Goal: Task Accomplishment & Management: Manage account settings

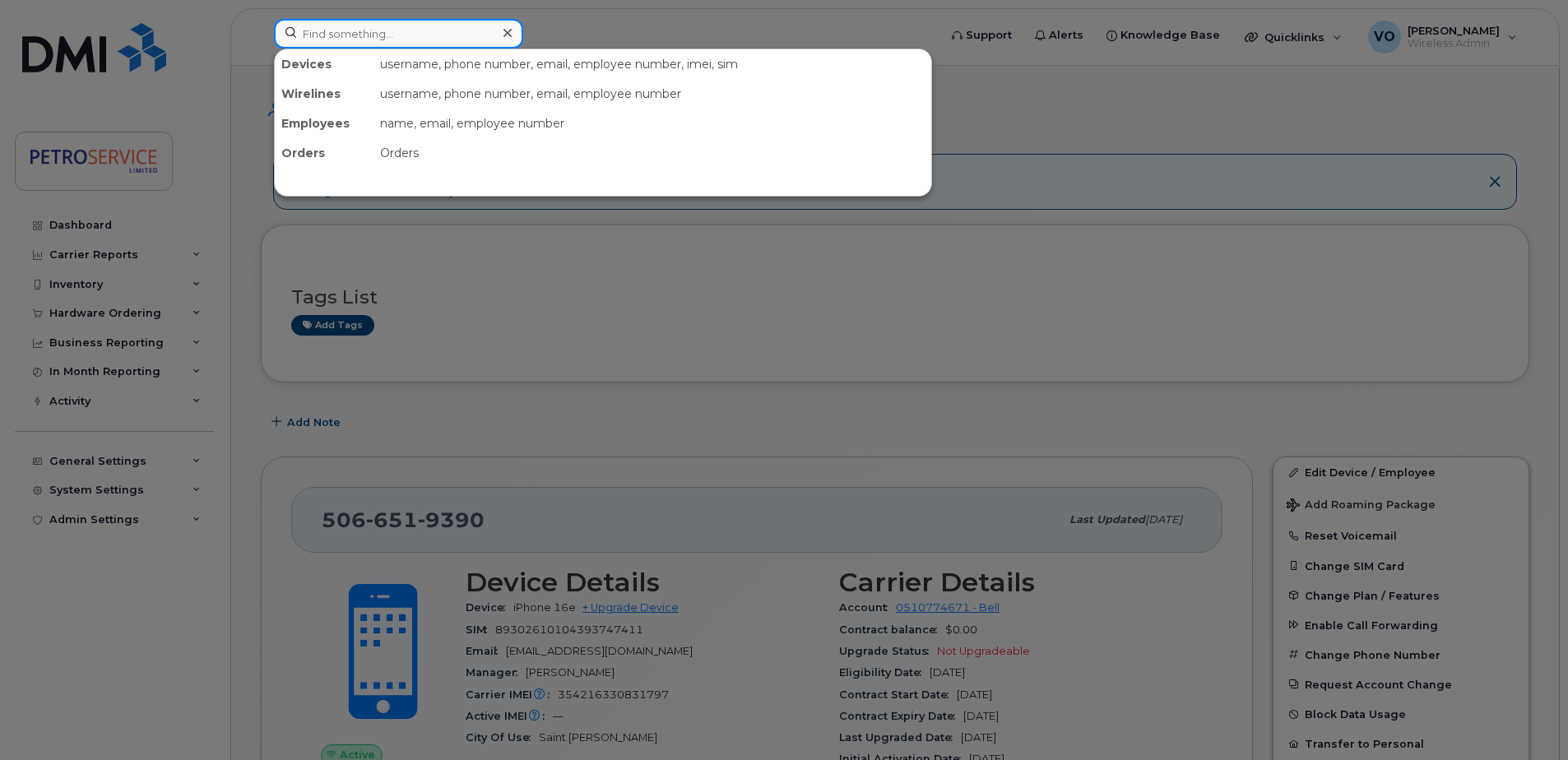
click at [353, 34] on input at bounding box center [399, 34] width 250 height 30
paste input "306-491-1394"
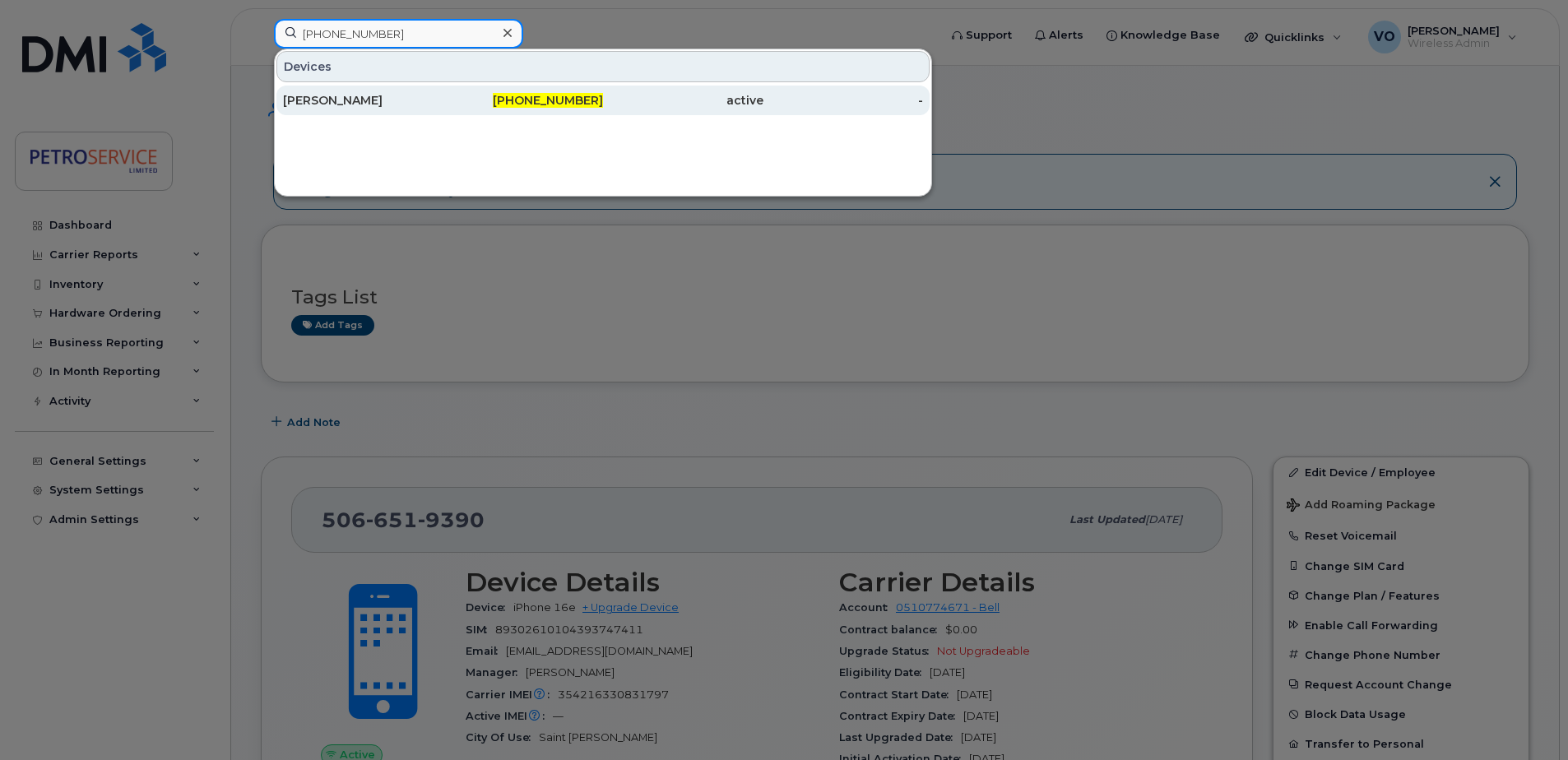
type input "306-491-1394"
click at [380, 93] on div "Kaiden Baron" at bounding box center [363, 100] width 161 height 17
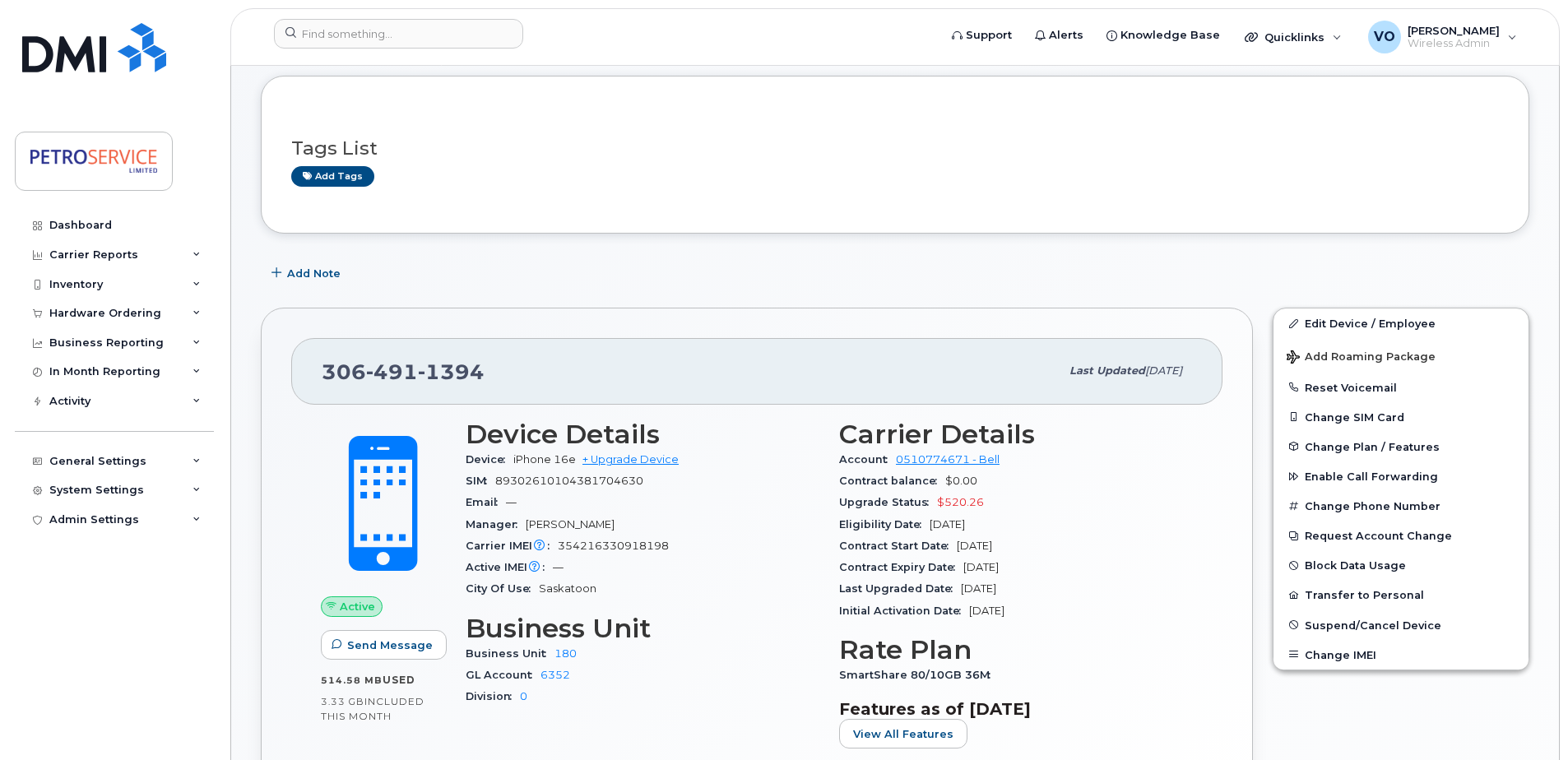
scroll to position [82, 0]
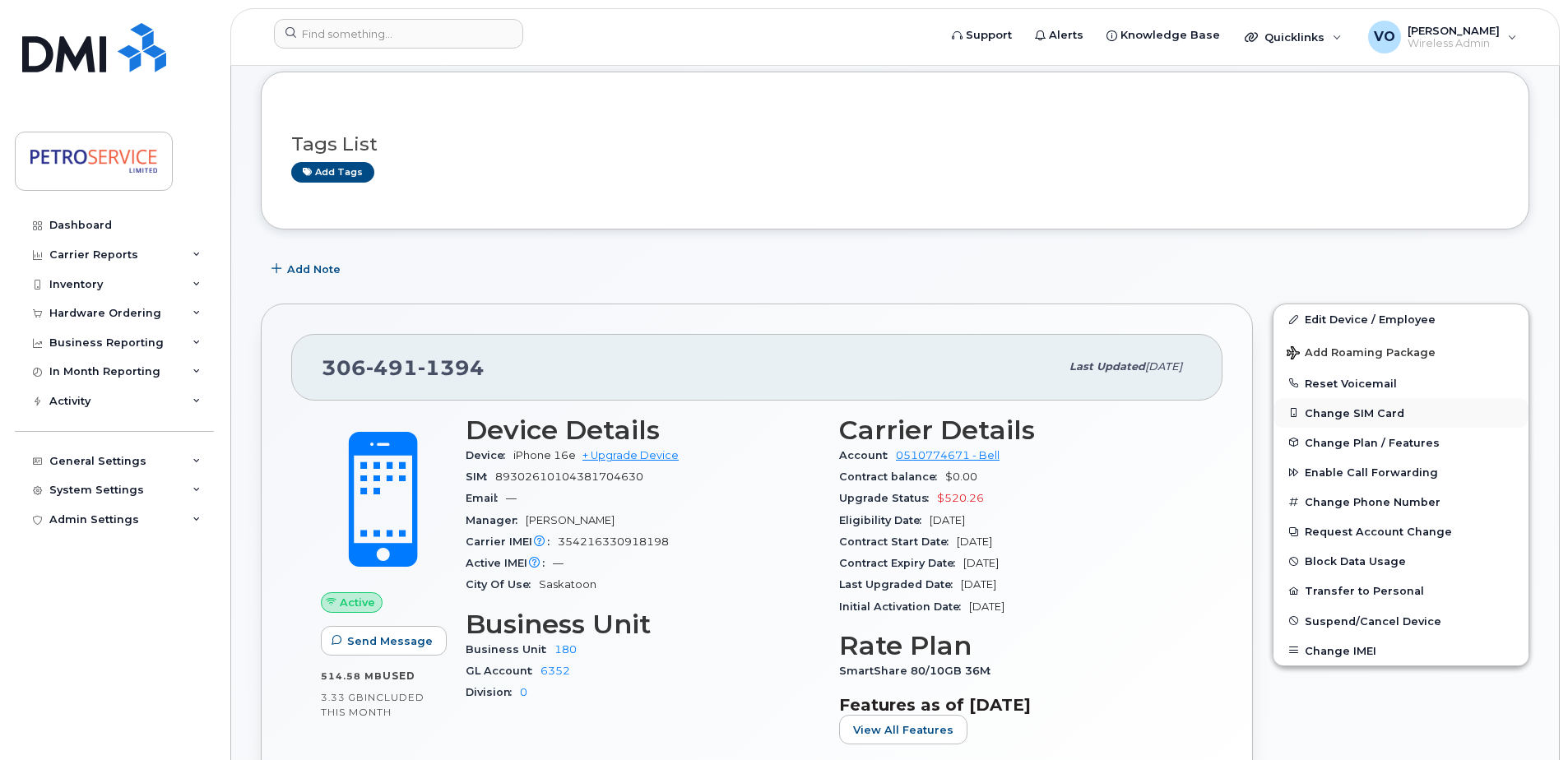
click at [1353, 411] on button "Change SIM Card" at bounding box center [1401, 413] width 255 height 30
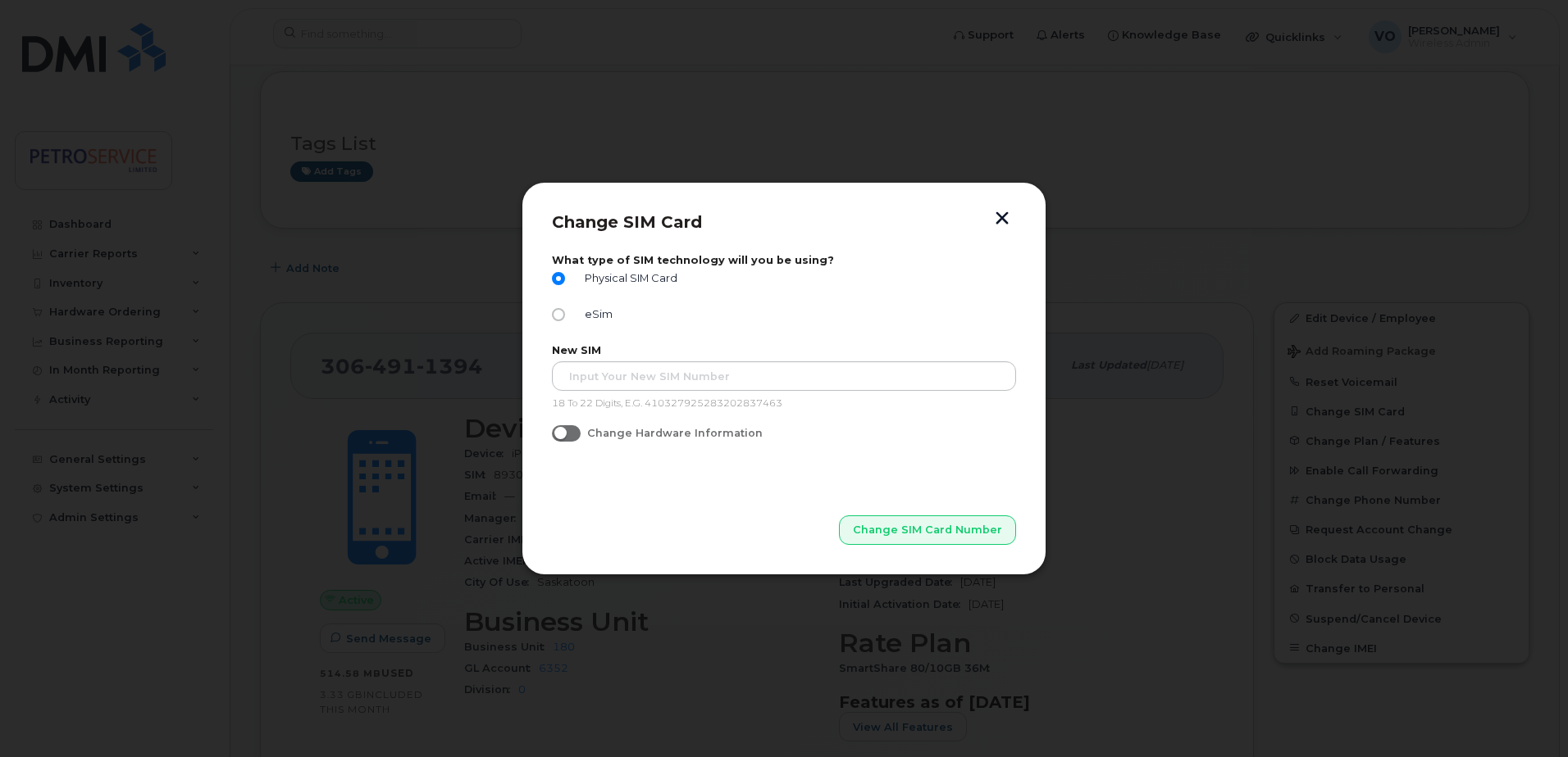
drag, startPoint x: 604, startPoint y: 405, endPoint x: 601, endPoint y: 393, distance: 12.4
click at [601, 398] on p "18 To 22 Digits, E.G. 410327925283202837463" at bounding box center [784, 403] width 464 height 13
click at [600, 392] on div "New SIM 18 To 22 Digits, E.G. 410327925283202837463" at bounding box center [784, 377] width 464 height 66
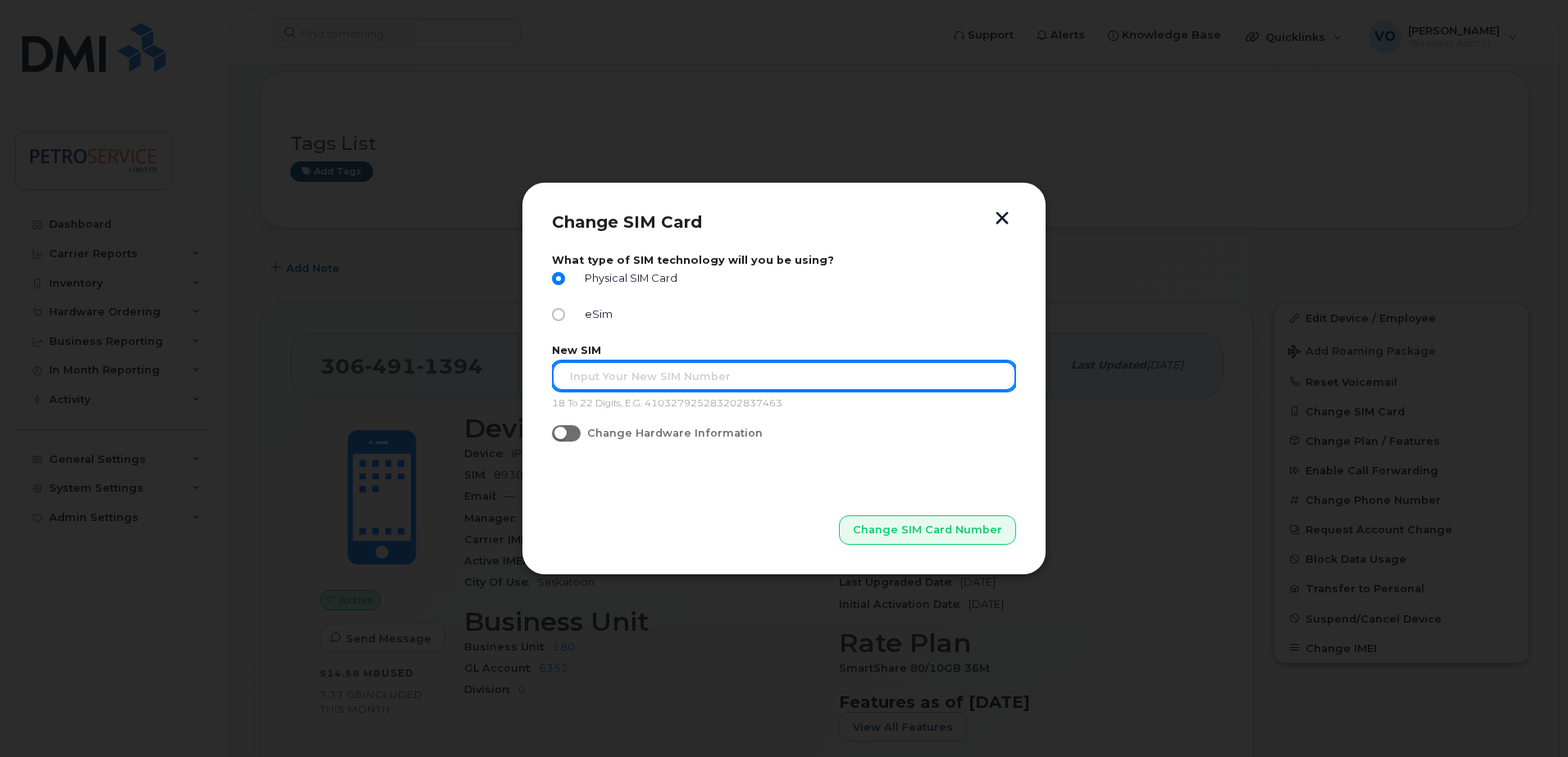
click at [613, 374] on input "text" at bounding box center [784, 376] width 464 height 30
paste input "89302610207416771944"
type input "89302610207416771944"
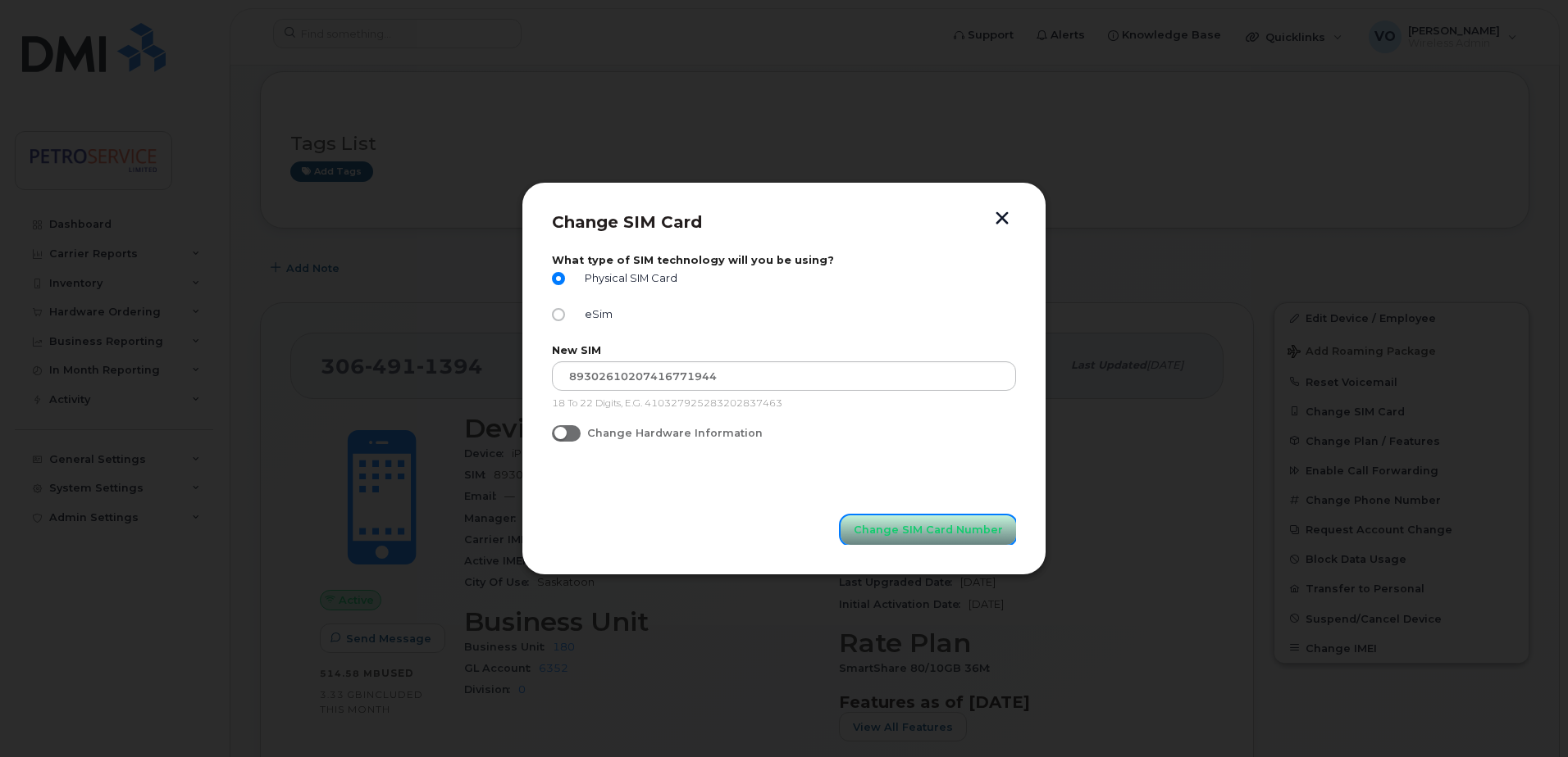
click at [941, 531] on span "Change SIM Card Number" at bounding box center [929, 530] width 150 height 16
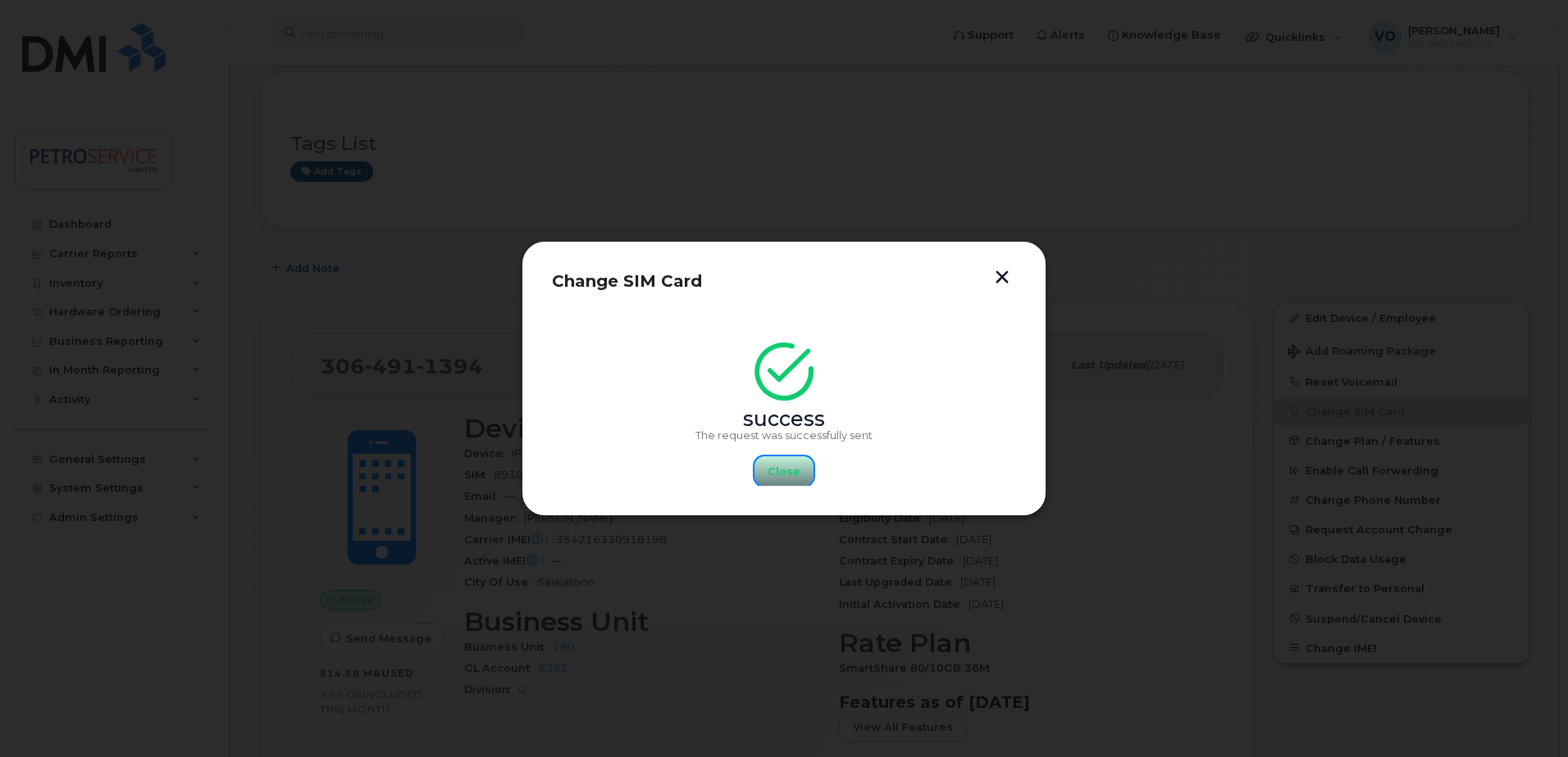
click at [796, 474] on span "Close" at bounding box center [784, 472] width 33 height 16
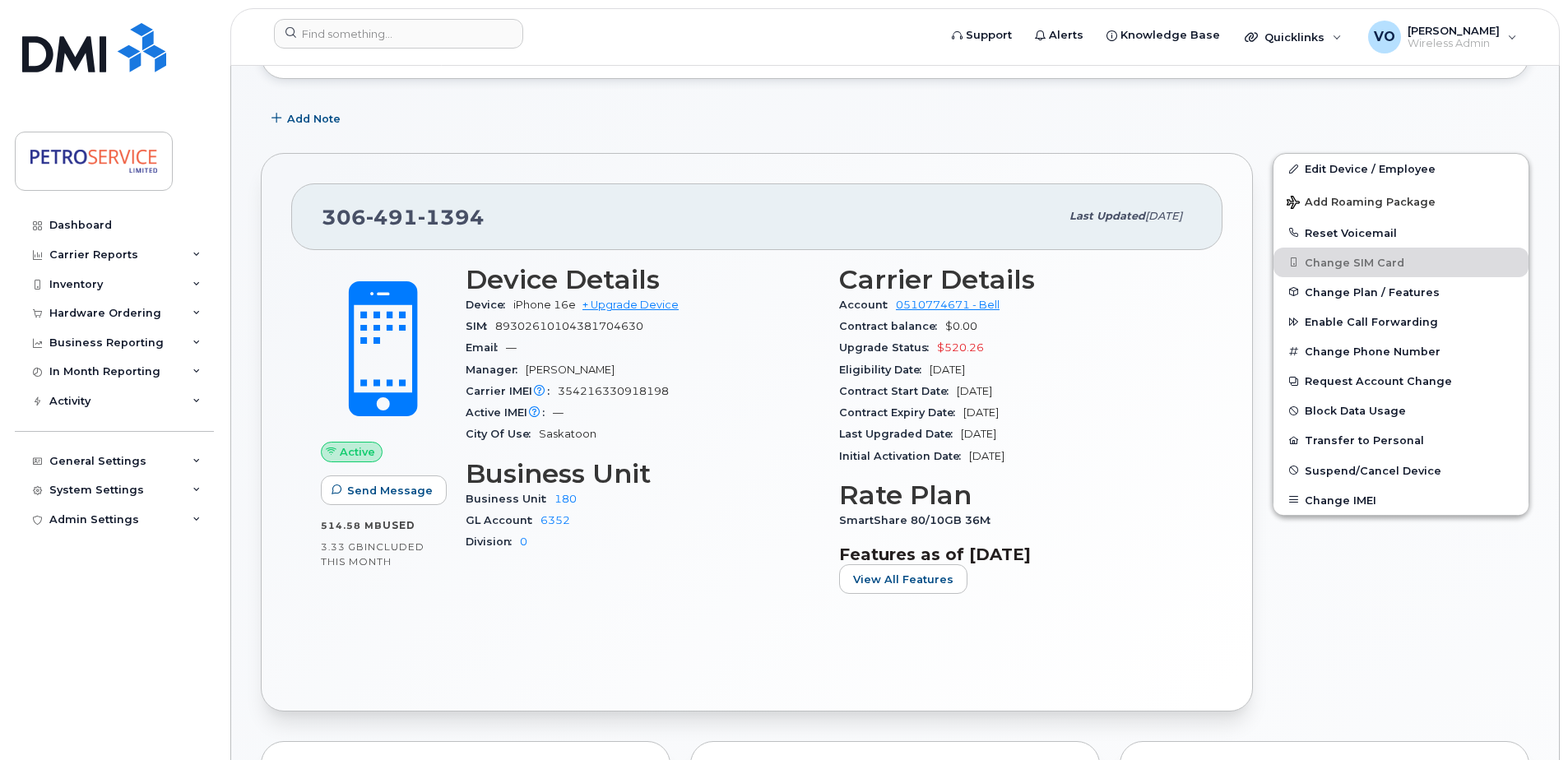
scroll to position [247, 0]
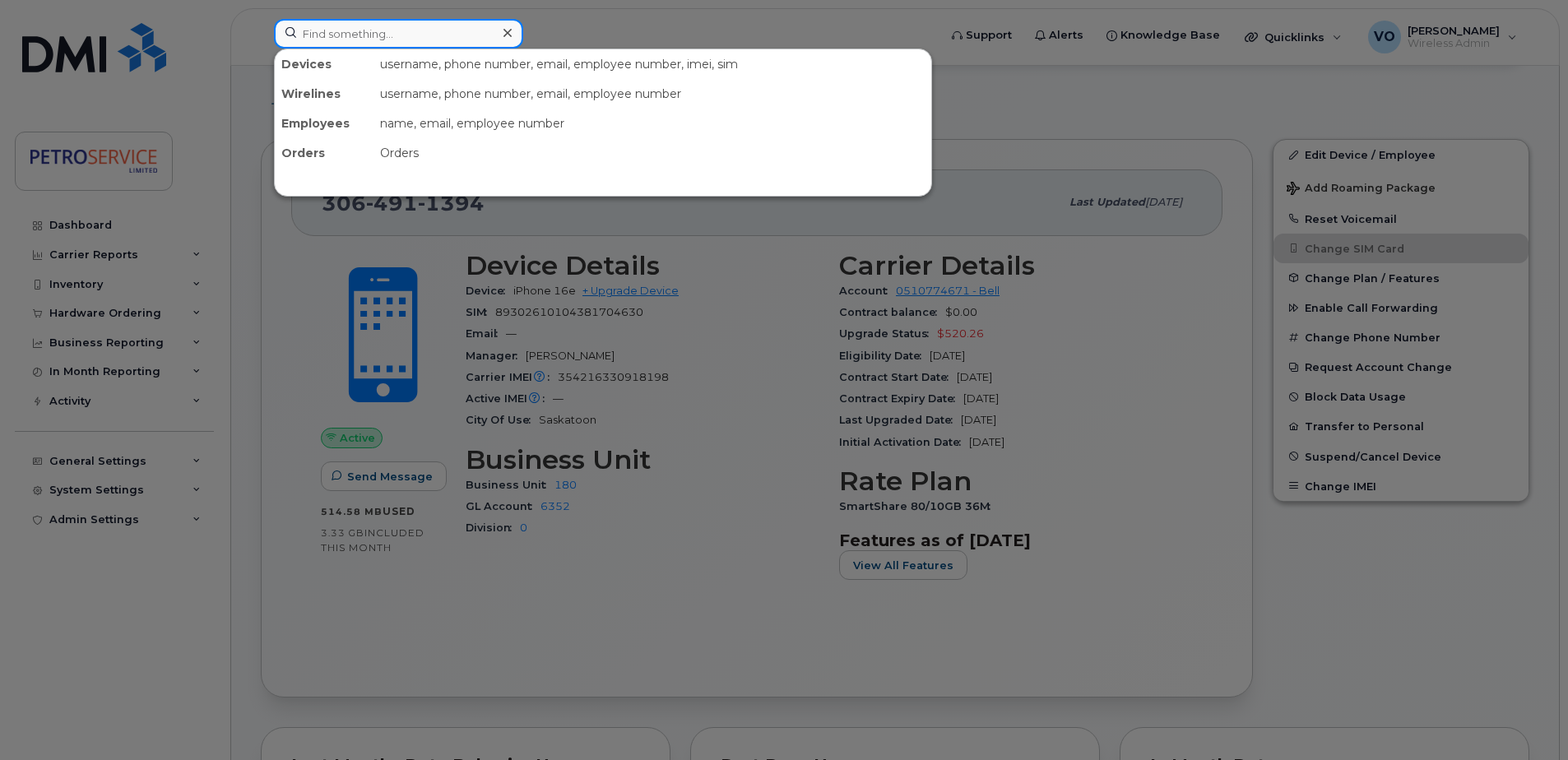
click at [376, 33] on input at bounding box center [399, 34] width 250 height 30
paste input "306-529-3497"
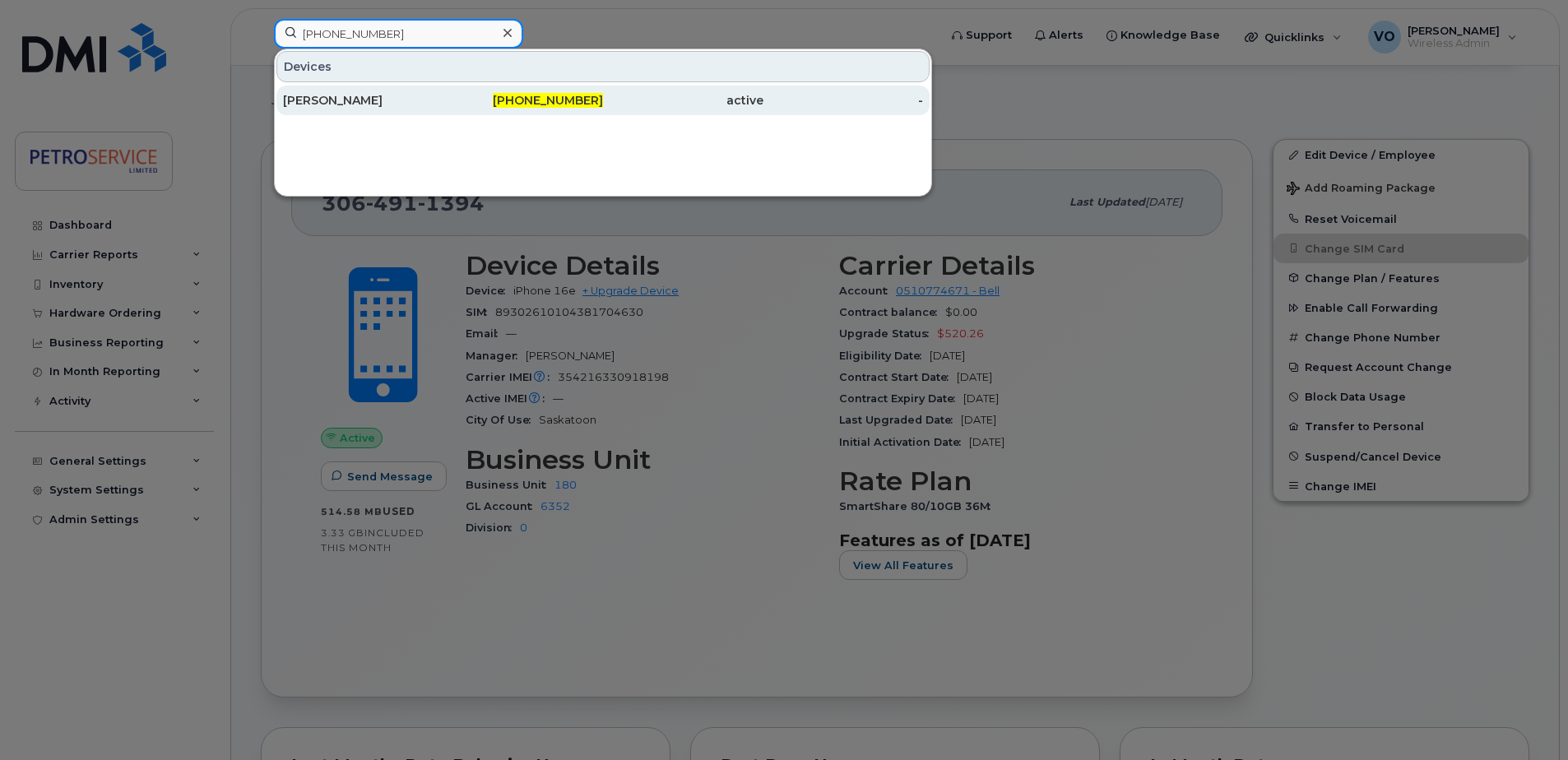
type input "306-529-3497"
click at [402, 99] on div "[PERSON_NAME]" at bounding box center [363, 100] width 161 height 17
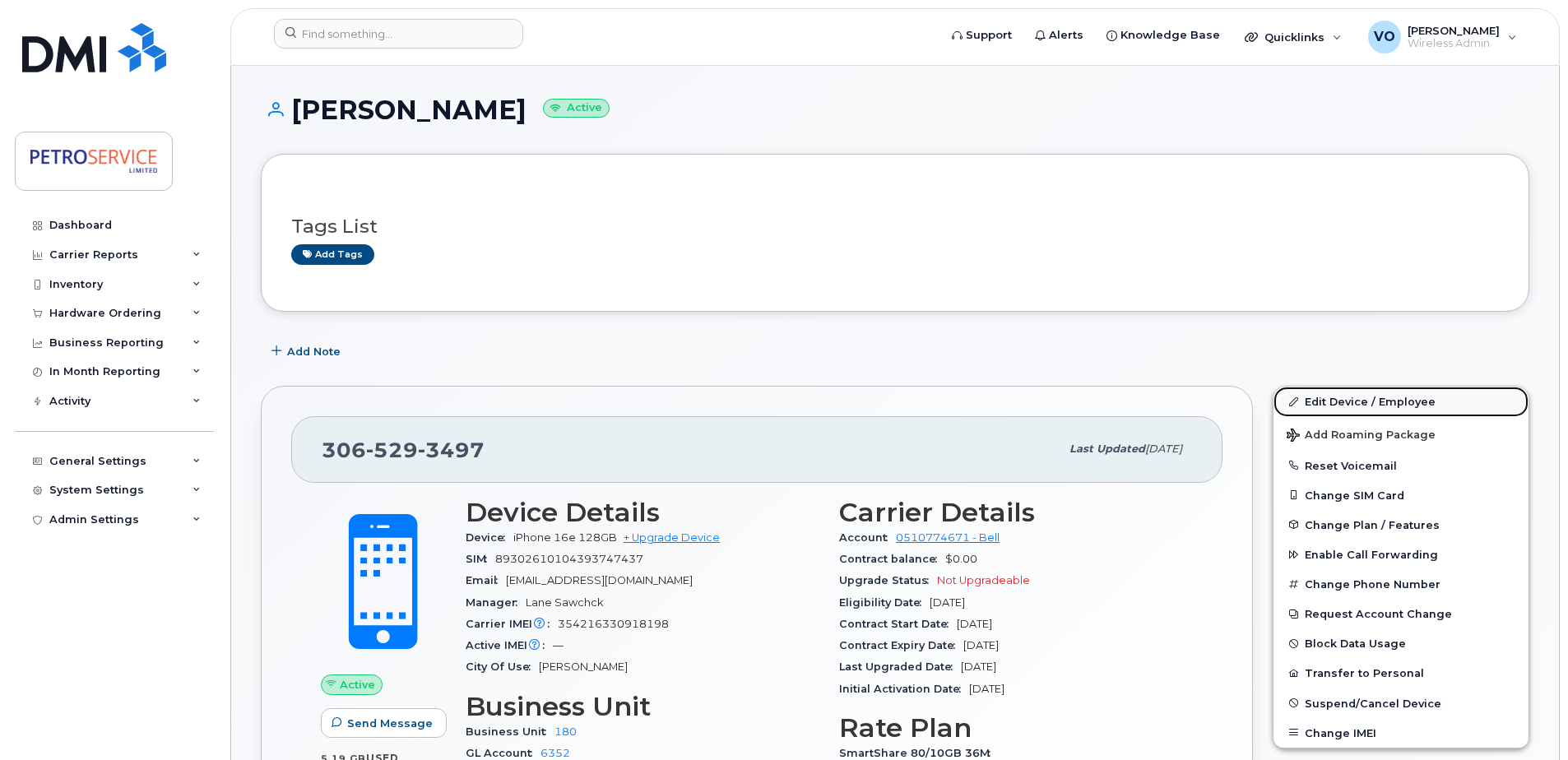
drag, startPoint x: 1363, startPoint y: 401, endPoint x: 1321, endPoint y: 395, distance: 42.4
click at [1363, 401] on link "Edit Device / Employee" at bounding box center [1401, 401] width 255 height 30
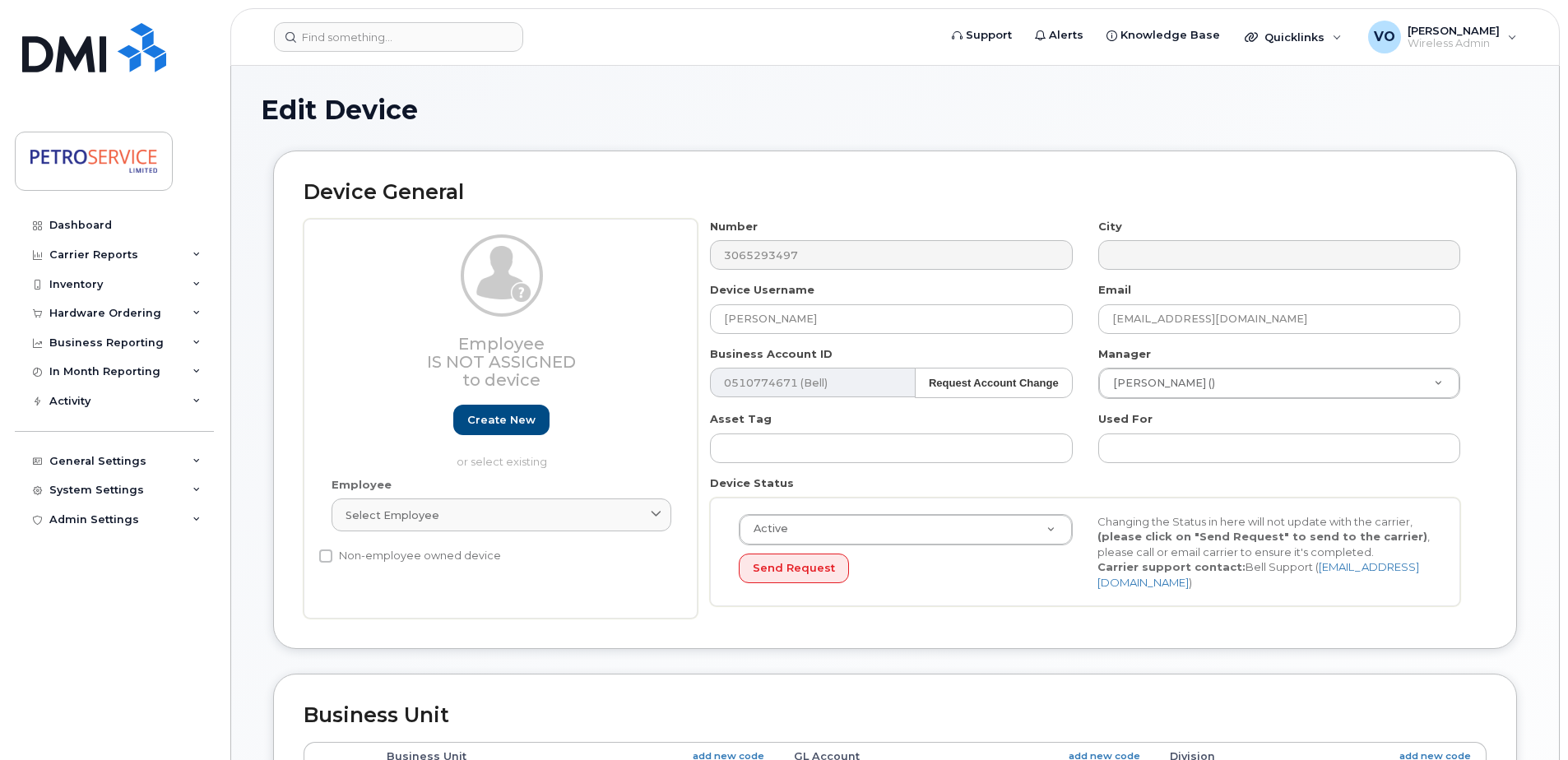
select select "4468790"
select select "4468801"
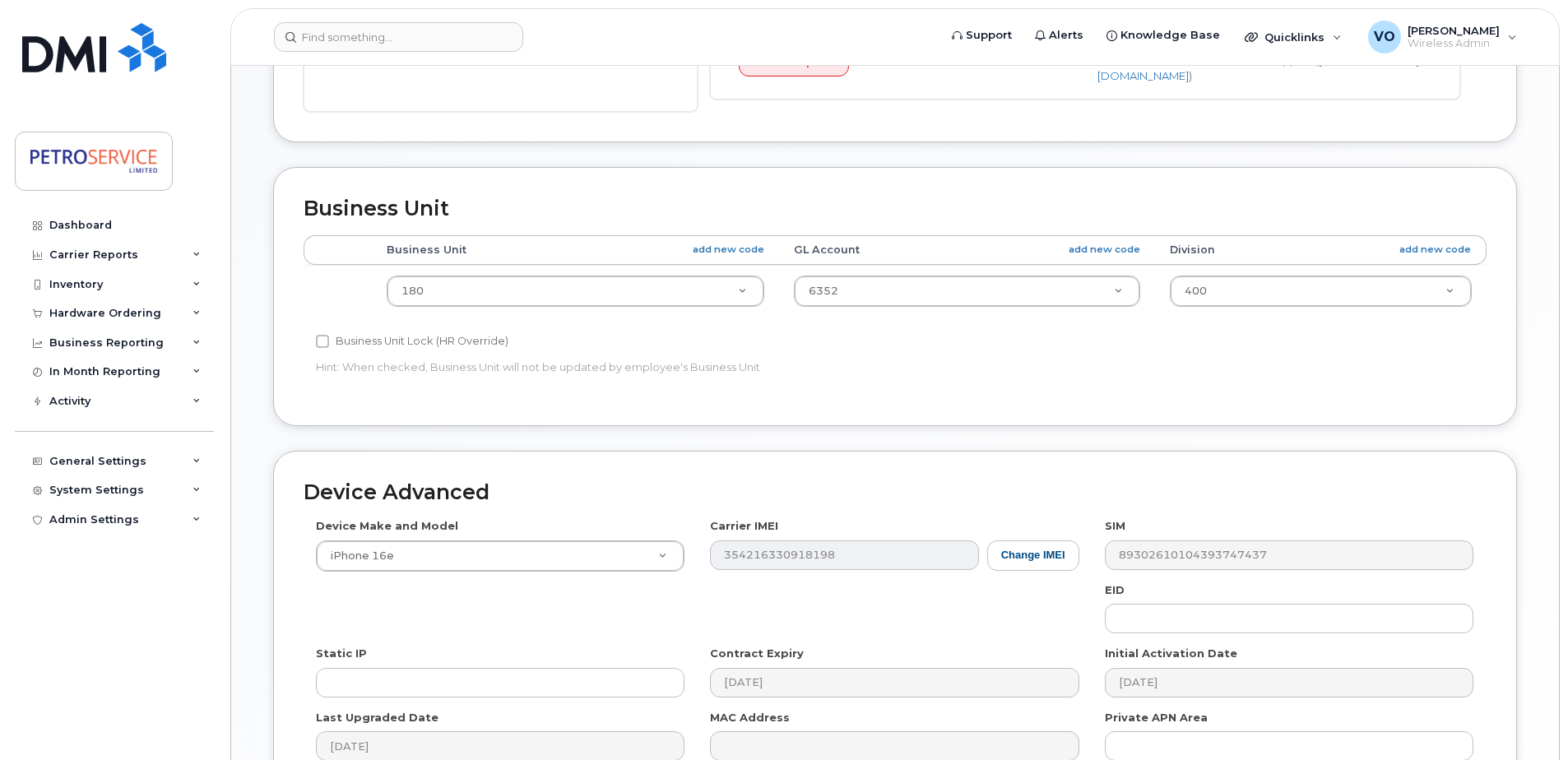
scroll to position [658, 0]
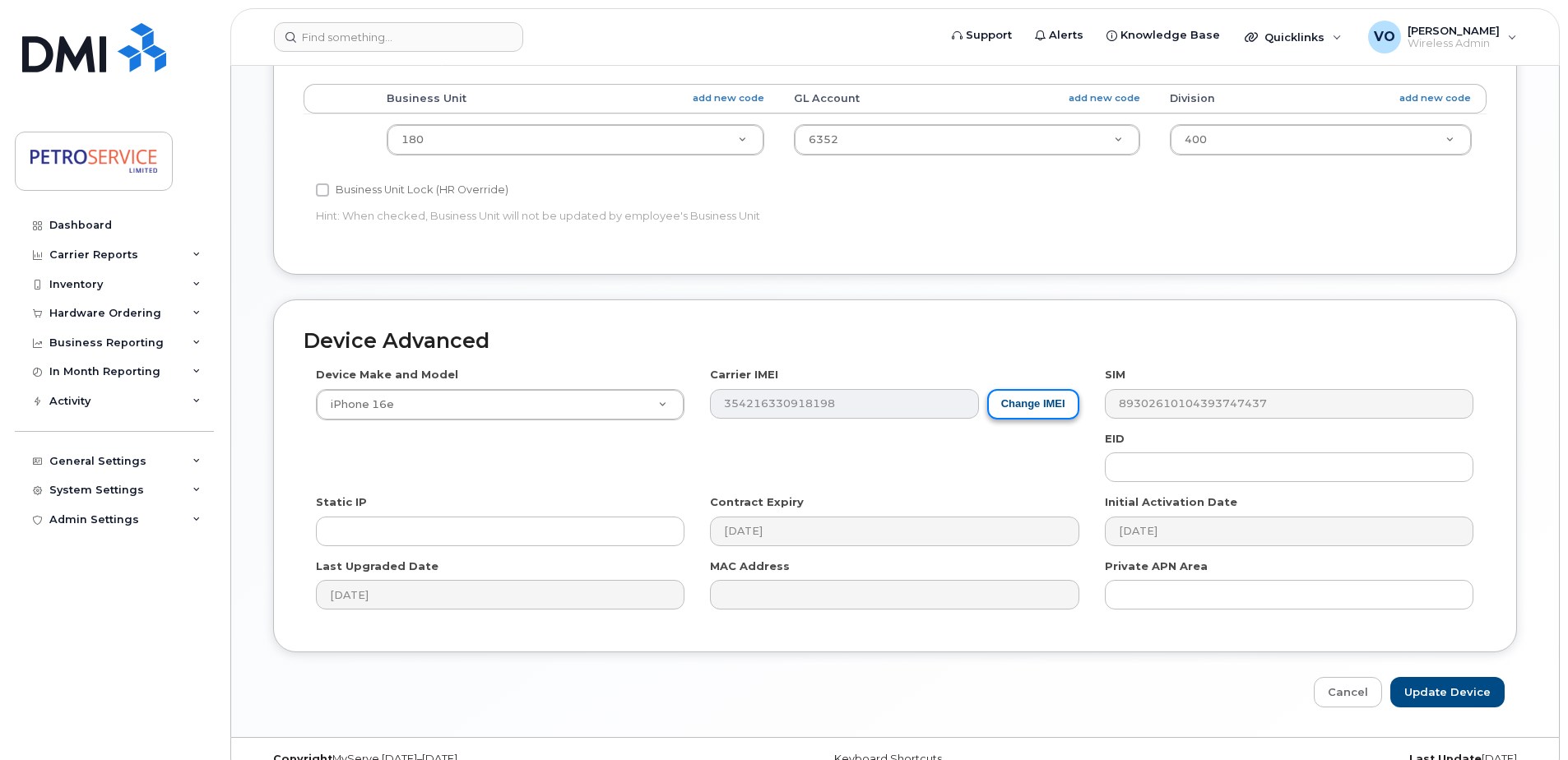
click at [1018, 400] on button "Change IMEI" at bounding box center [1034, 404] width 92 height 31
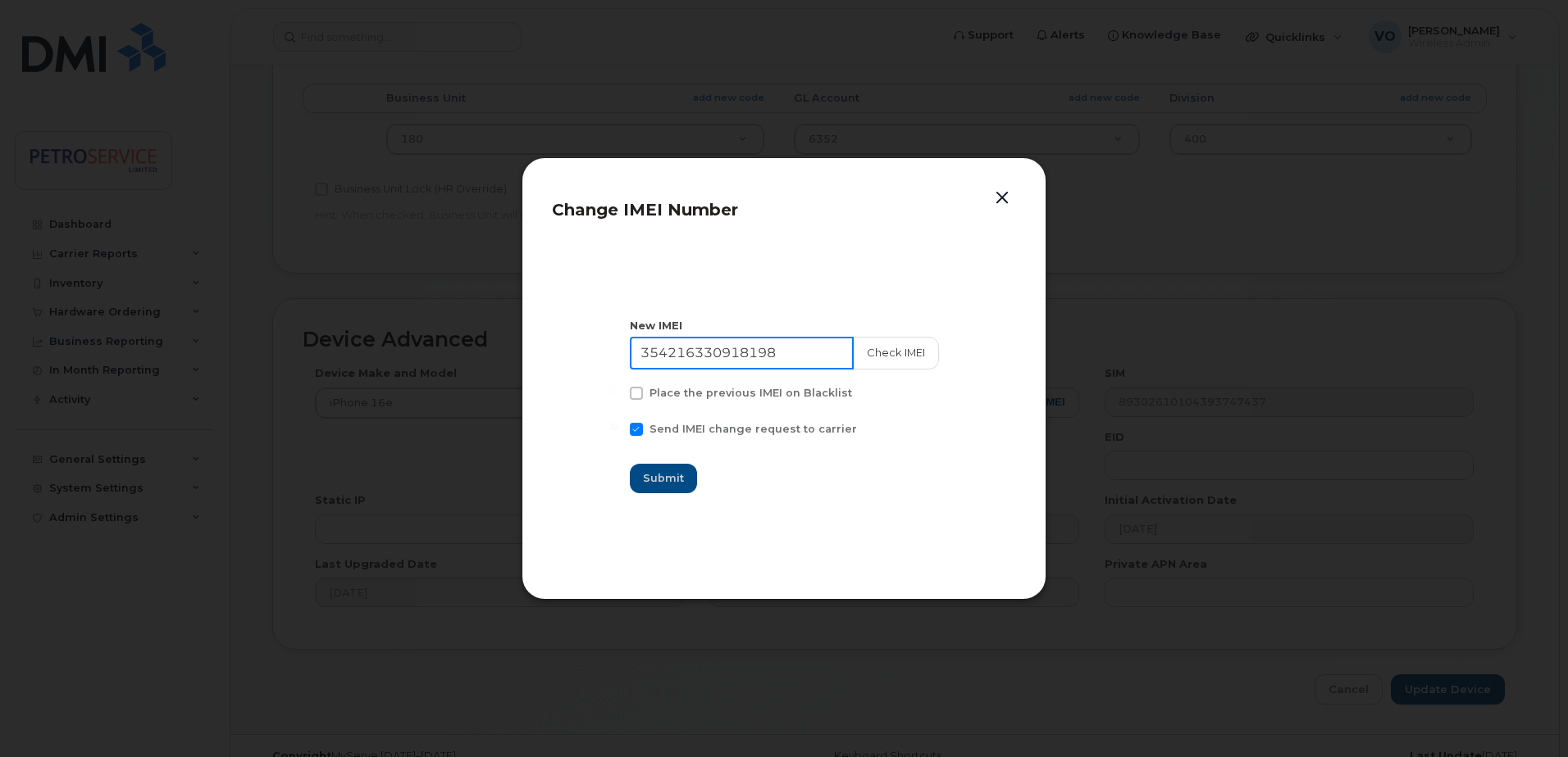
drag, startPoint x: 822, startPoint y: 352, endPoint x: 433, endPoint y: 348, distance: 389.0
click at [433, 348] on div "Change IMEI Number New IMEI 354216330918198 Check IMEI Place the previous IMEI …" at bounding box center [784, 378] width 1568 height 757
paste input "0702697557707"
type input "350702697557707"
click at [891, 362] on button "Check IMEI" at bounding box center [895, 354] width 86 height 33
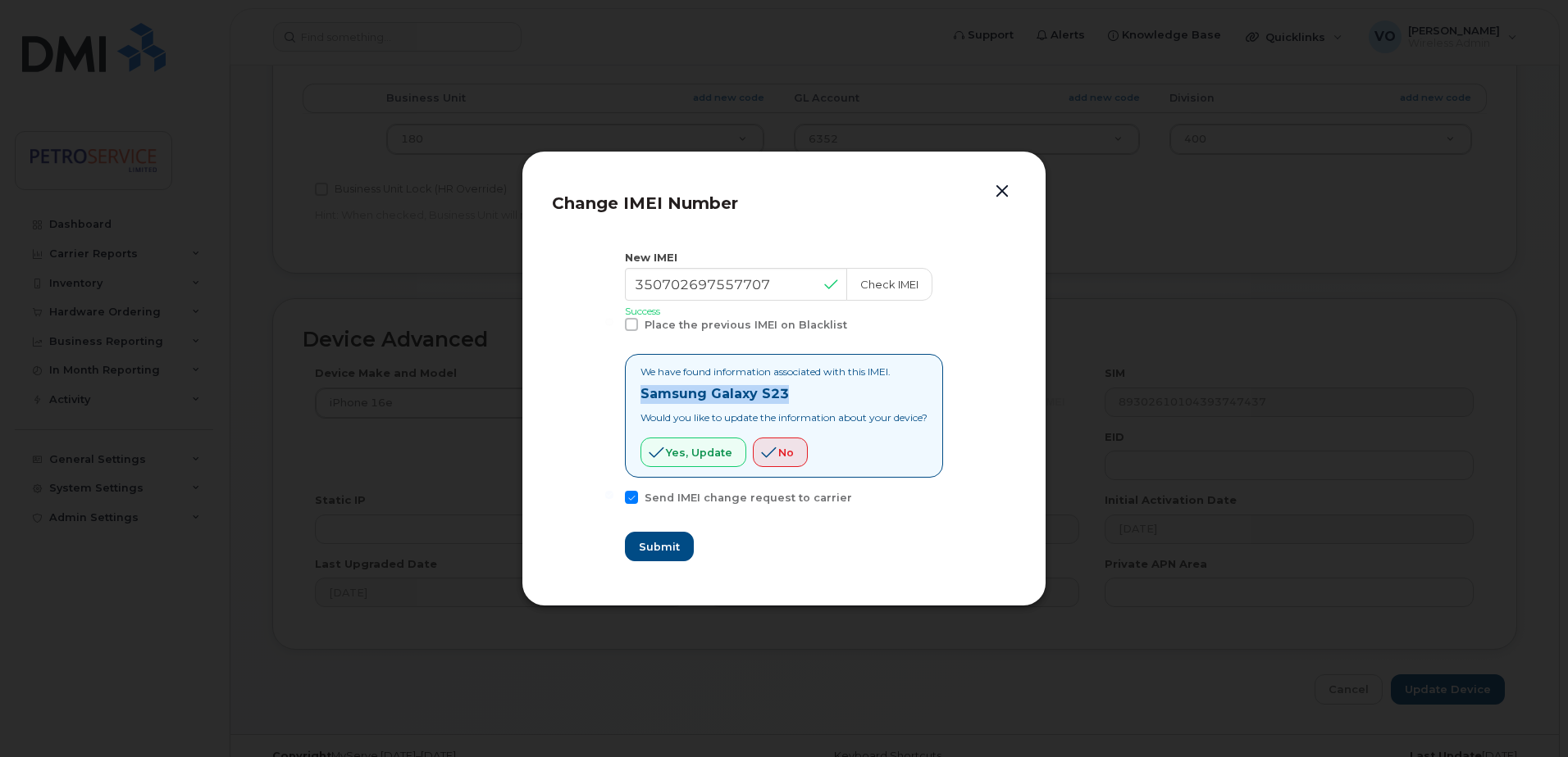
drag, startPoint x: 810, startPoint y: 399, endPoint x: 625, endPoint y: 395, distance: 185.0
click at [625, 395] on div "We have found information associated with this IMEI. Samsung Galaxy S23 Would y…" at bounding box center [784, 415] width 318 height 123
copy strong "Samsung Galaxy S23"
click at [703, 448] on span "Yes, update" at bounding box center [699, 453] width 66 height 16
click at [670, 539] on span "Submit" at bounding box center [658, 547] width 41 height 16
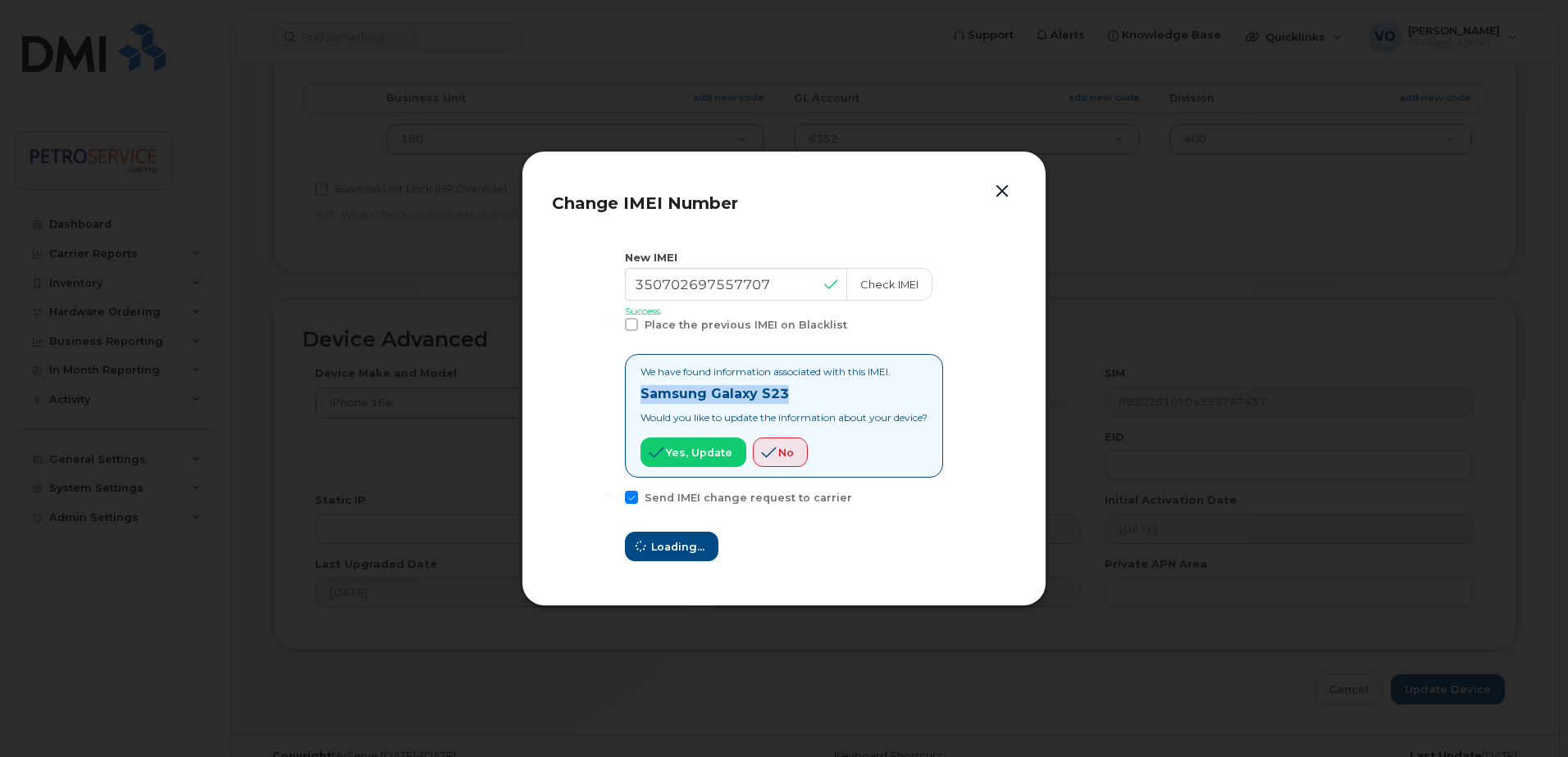
type input "350702697557707"
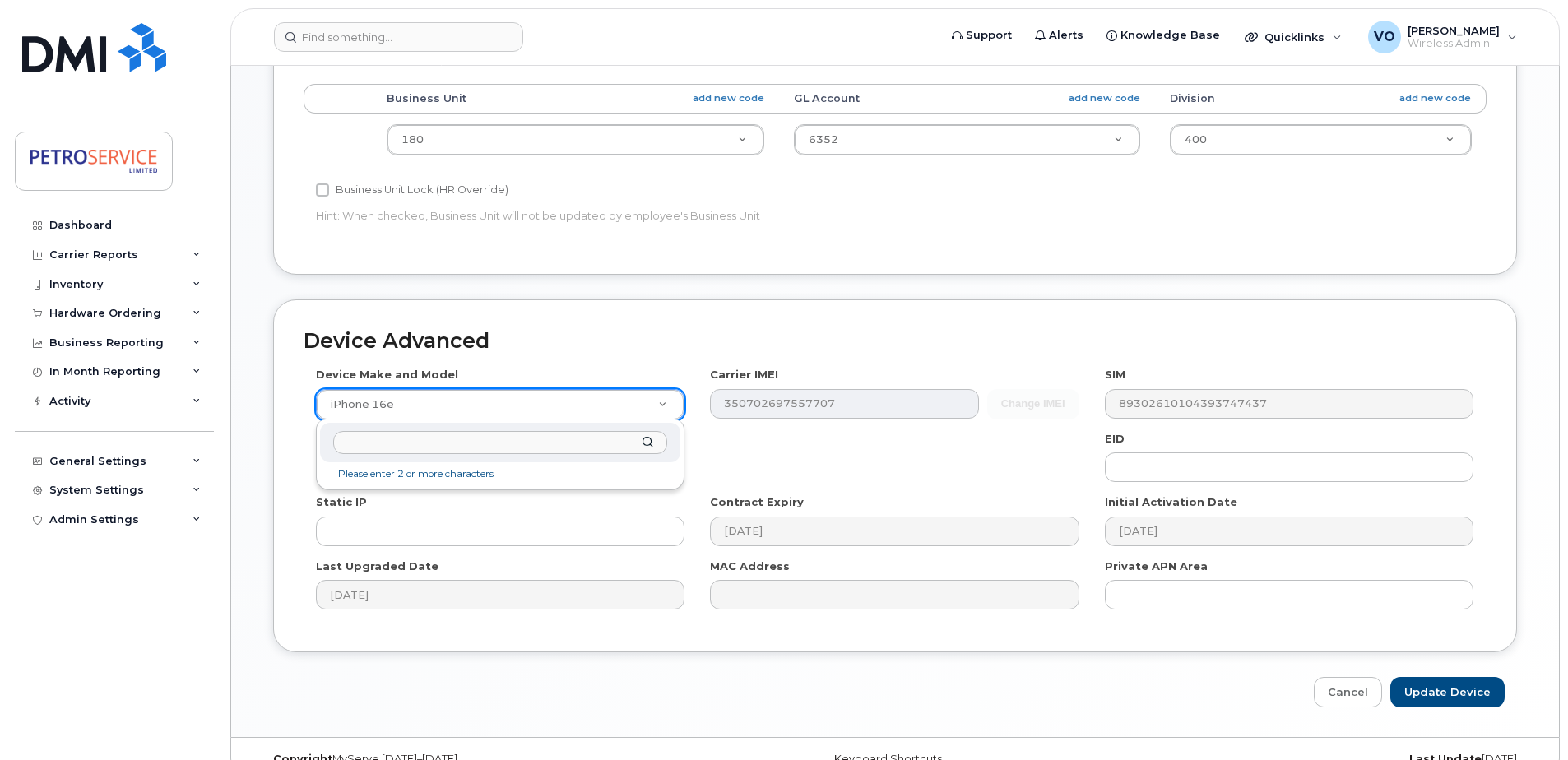
click at [417, 440] on input "text" at bounding box center [500, 442] width 334 height 24
type input "Samsung Galaxy S23"
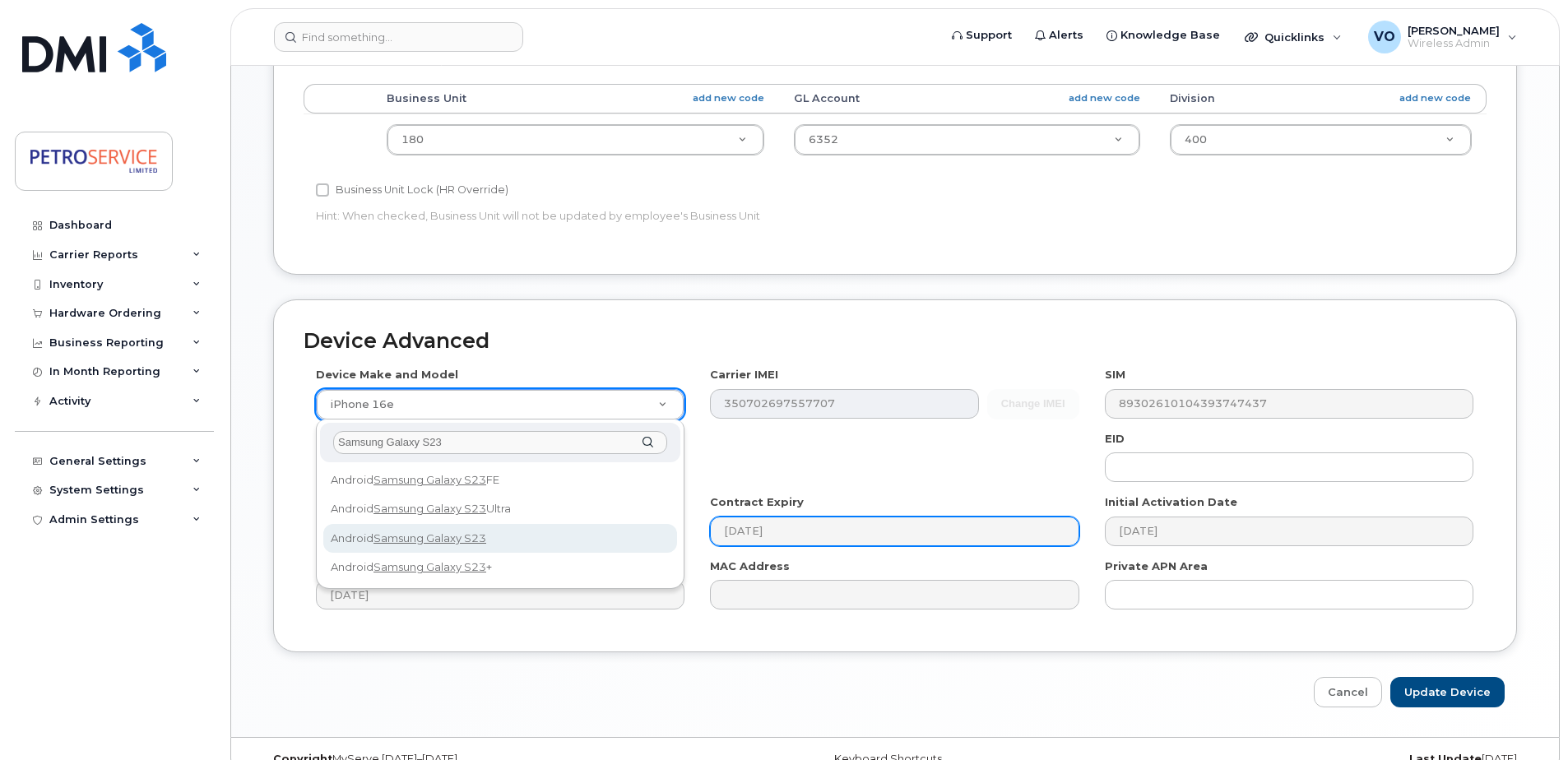
select select "2914"
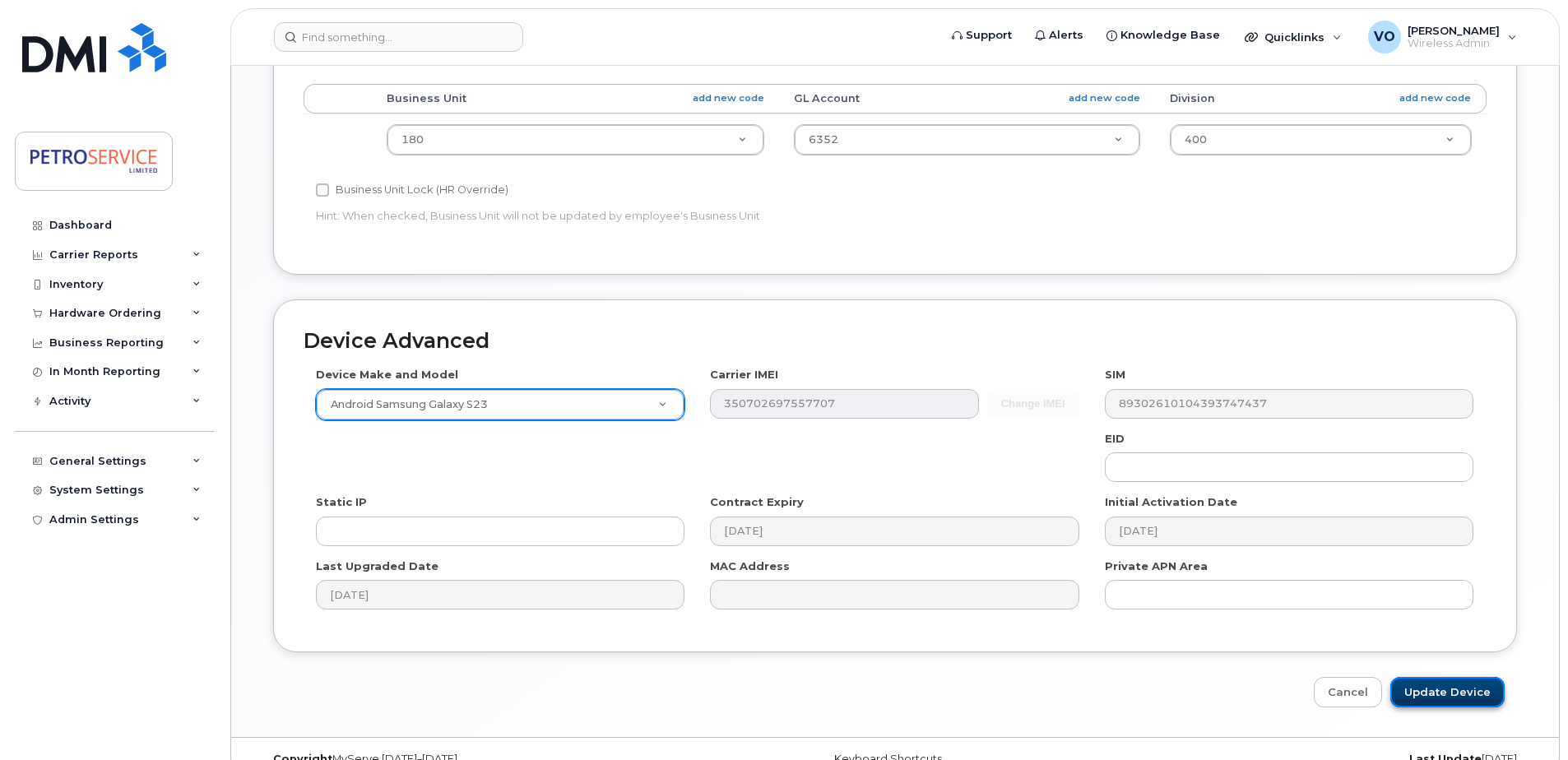
click at [1435, 696] on input "Update Device" at bounding box center [1448, 692] width 114 height 31
type input "Saving..."
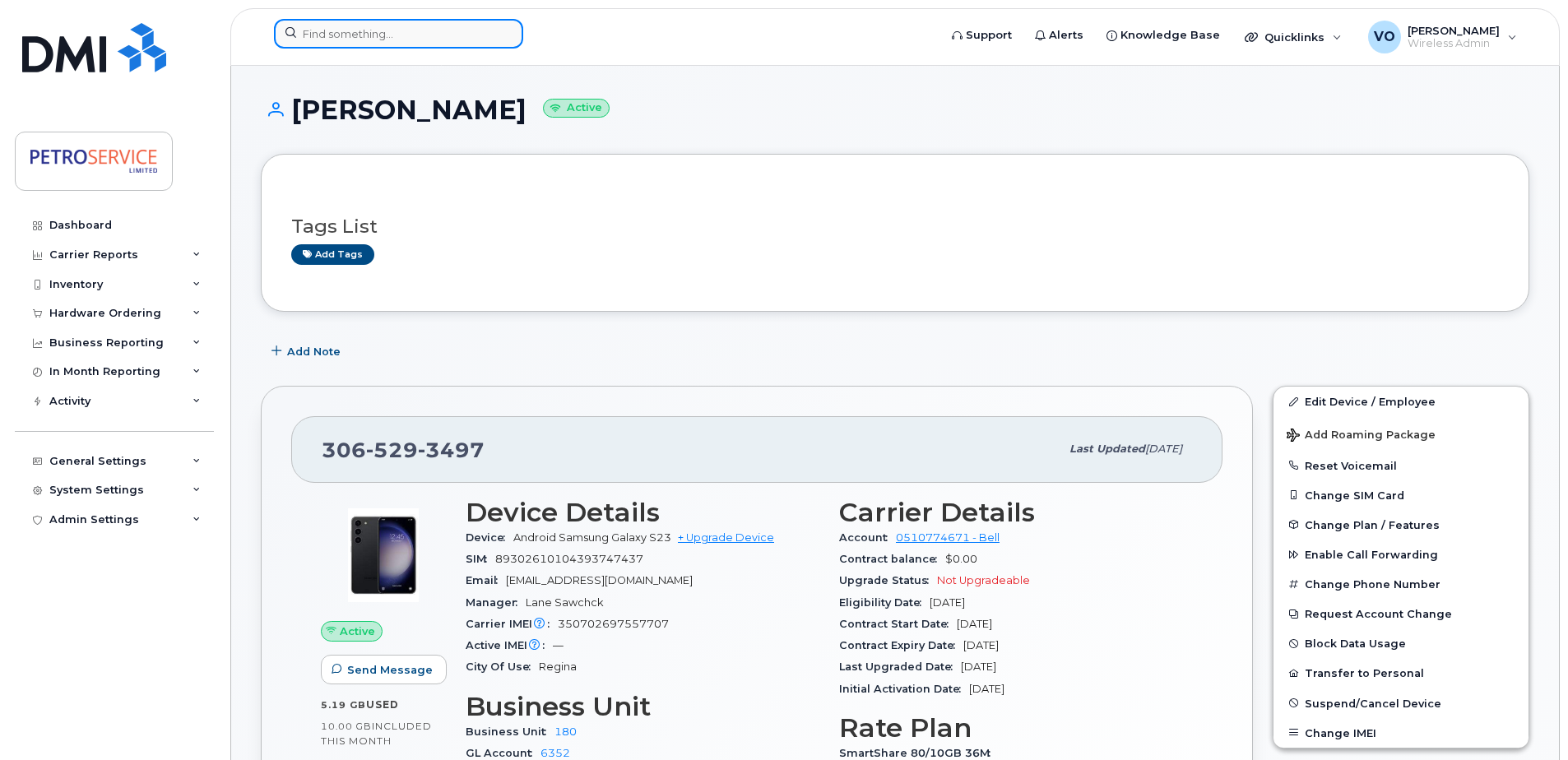
click at [425, 24] on input at bounding box center [399, 34] width 250 height 30
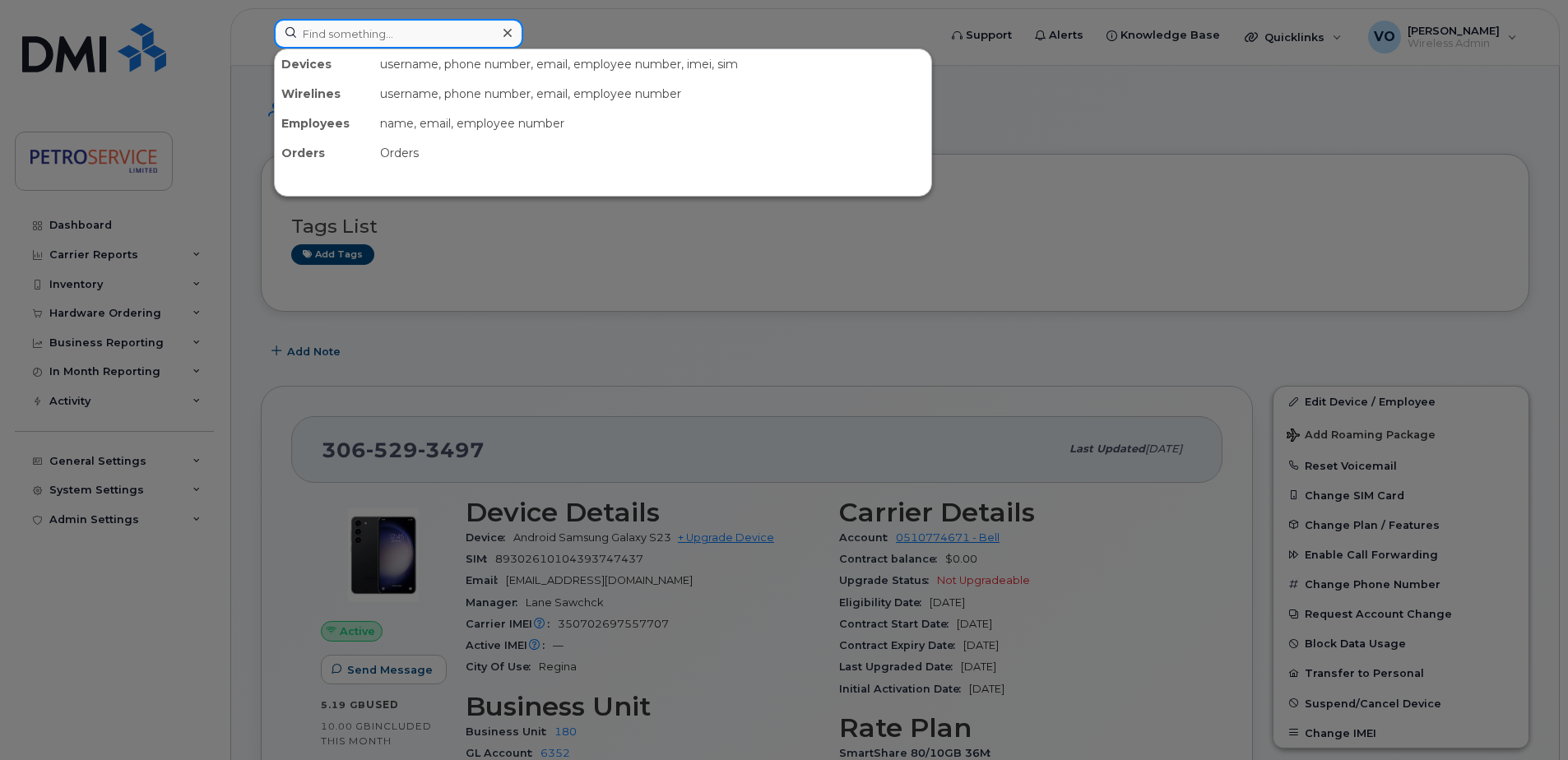
paste input "506-444-1738"
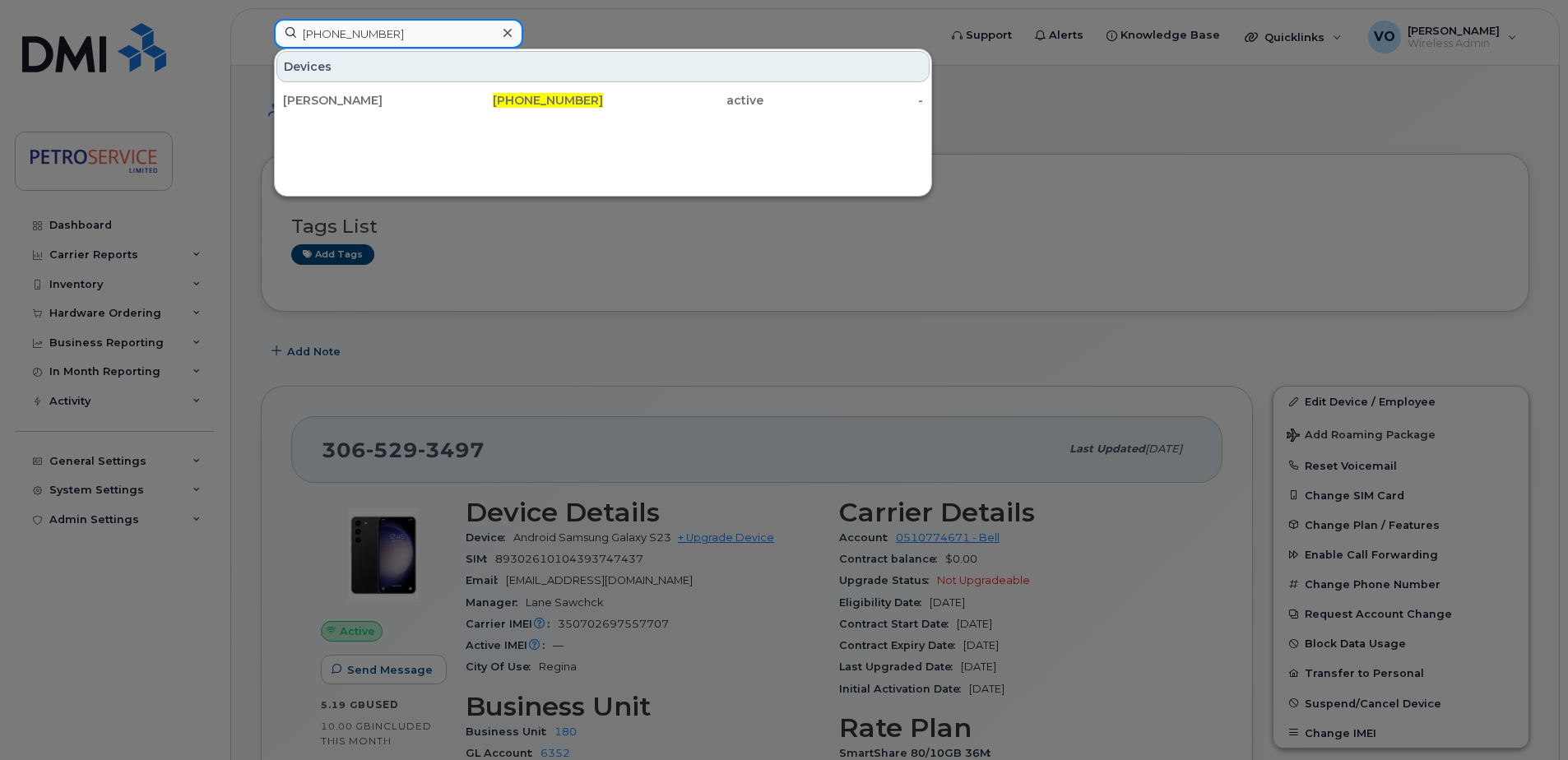
type input "506-444-1738"
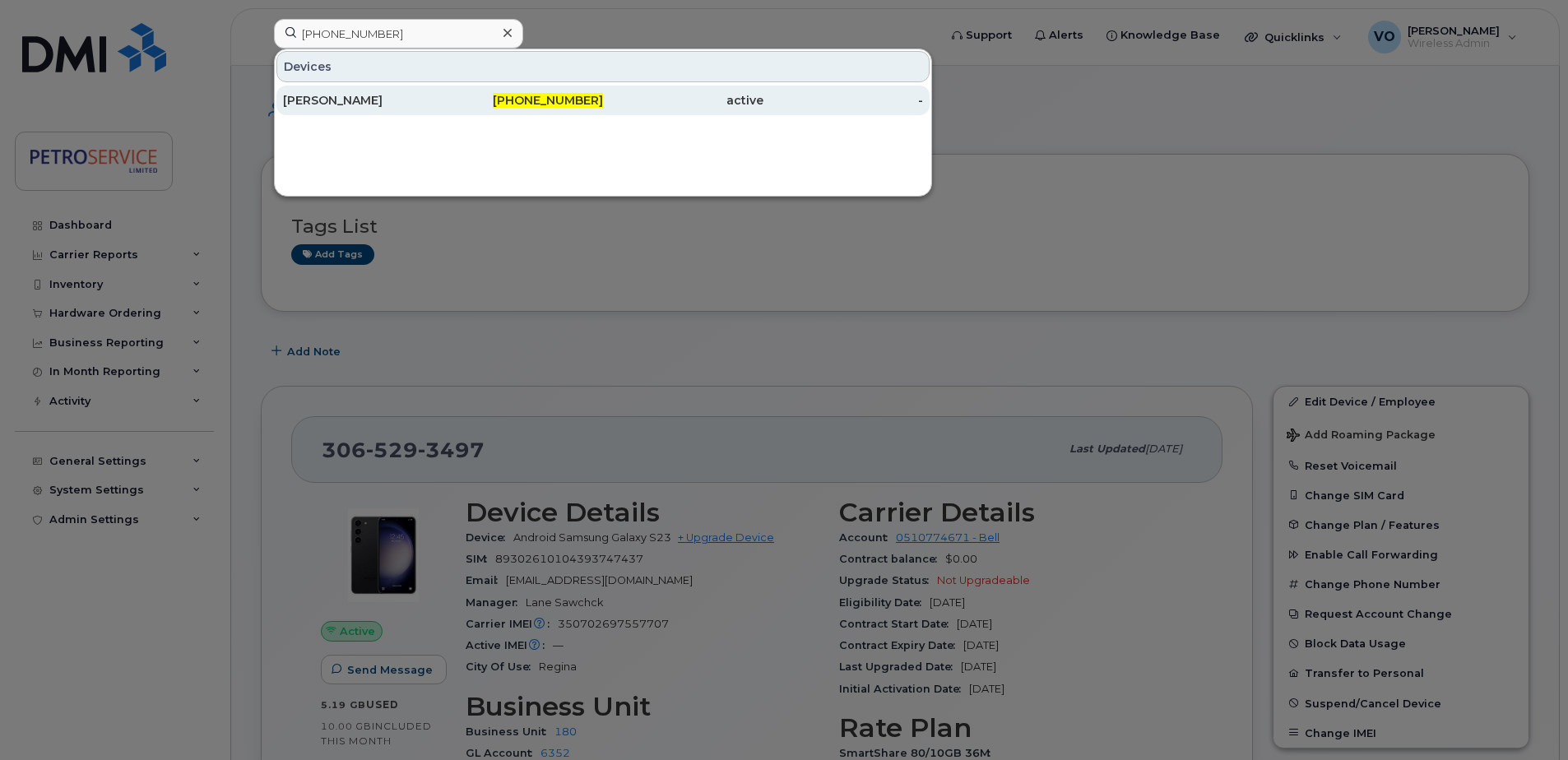
click at [469, 94] on div "506-444-1738" at bounding box center [524, 100] width 161 height 17
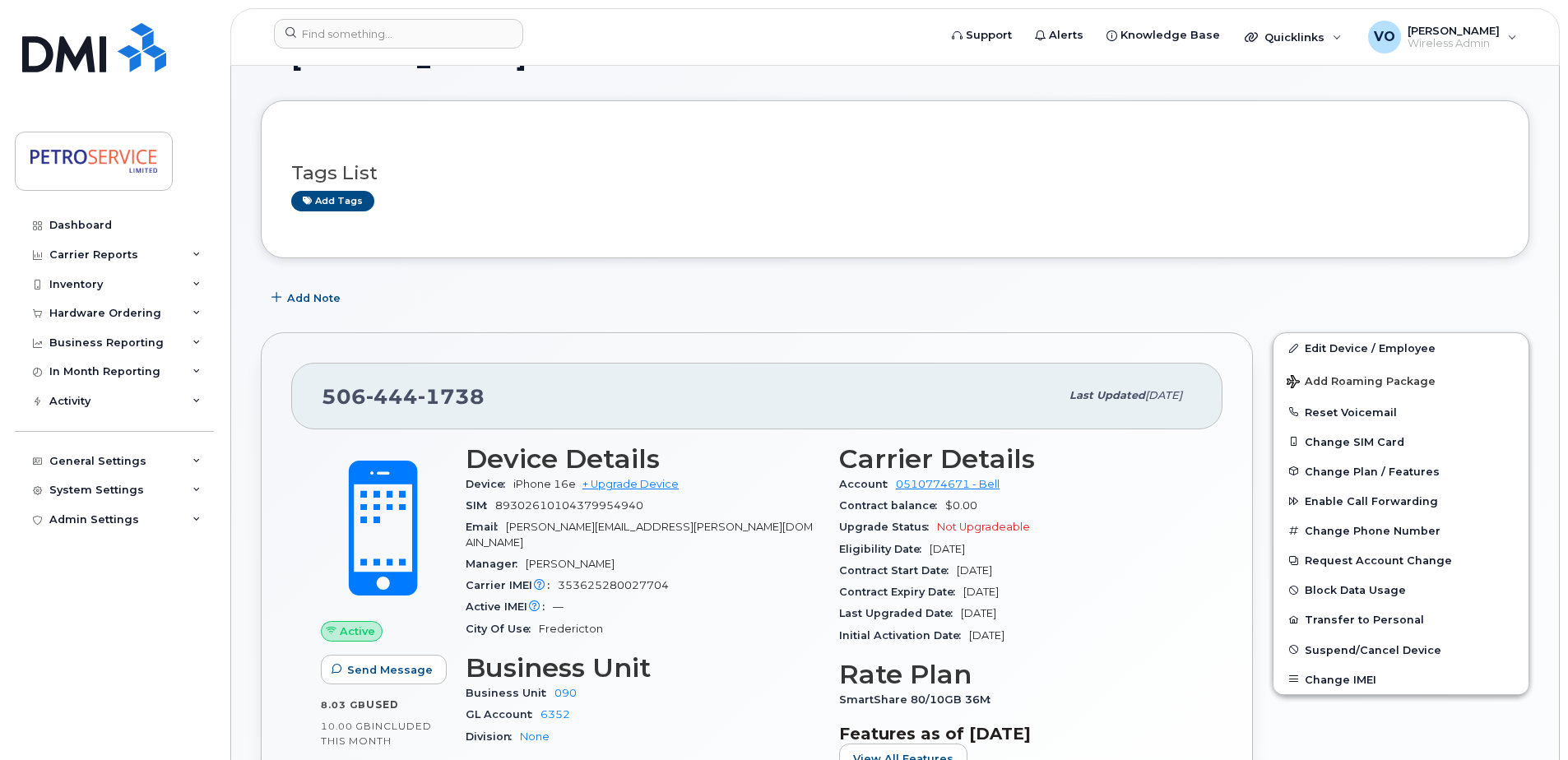
scroll to position [82, 0]
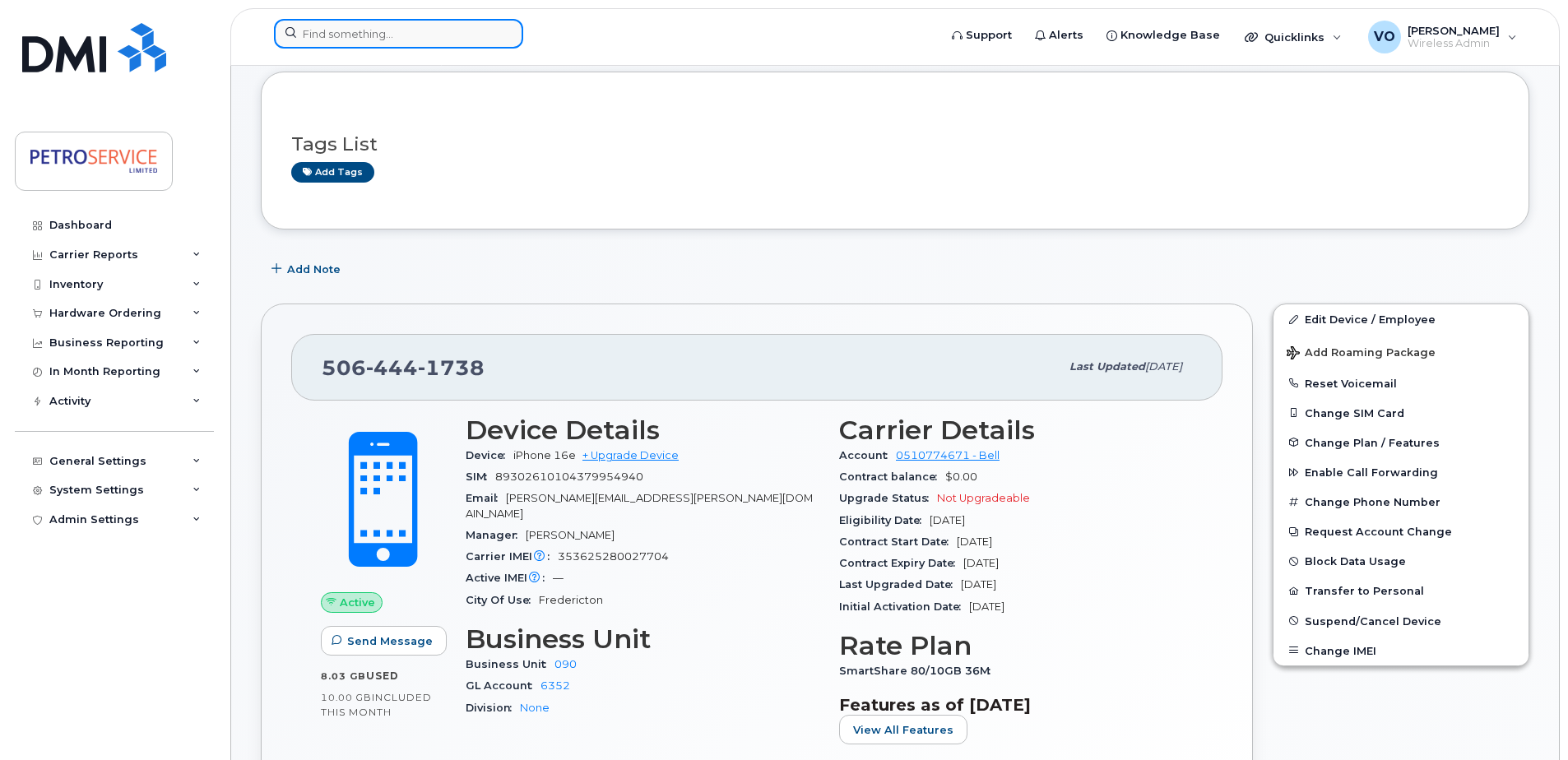
click at [435, 41] on input at bounding box center [399, 34] width 250 height 30
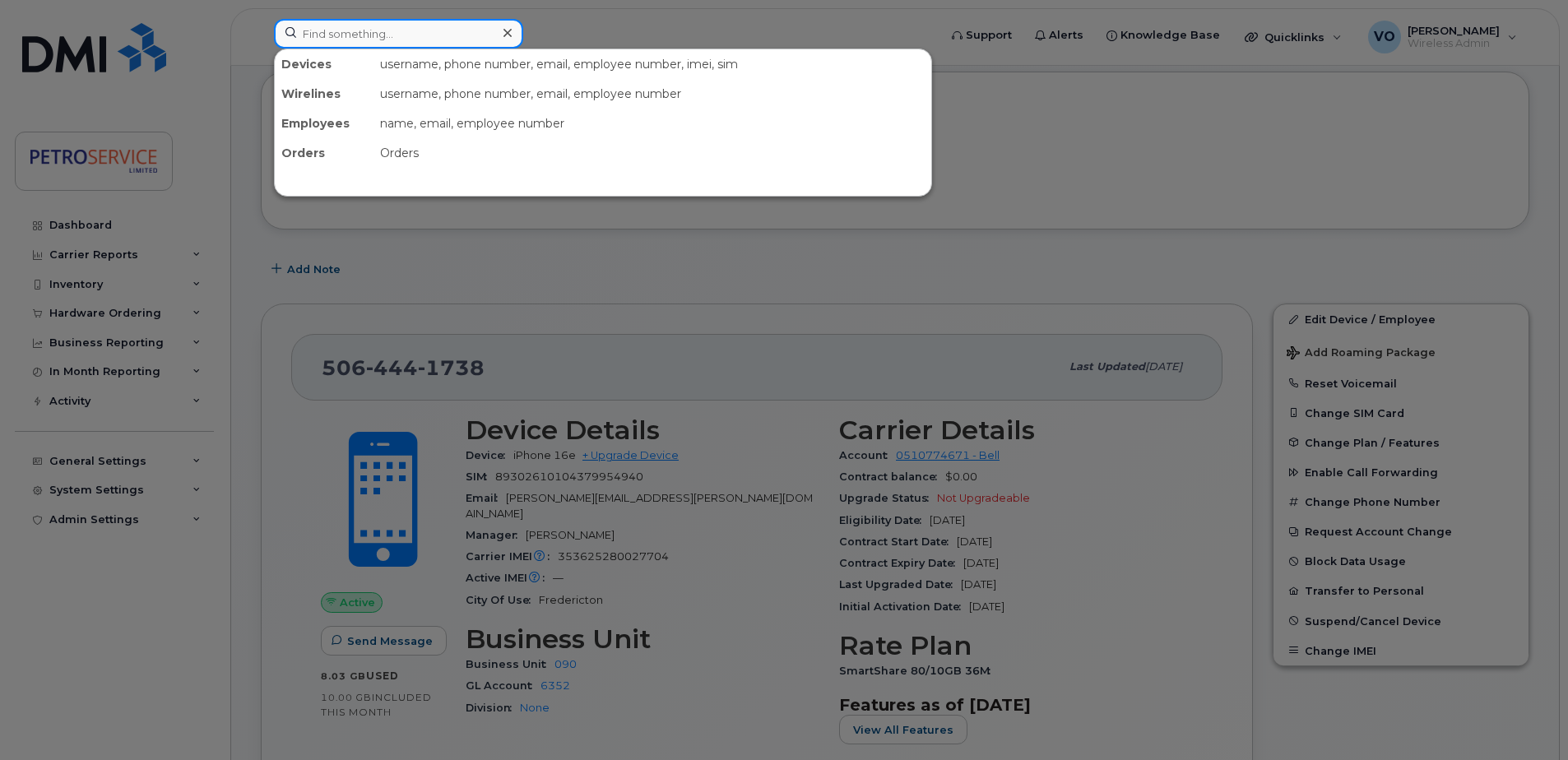
paste input "506-349-5311"
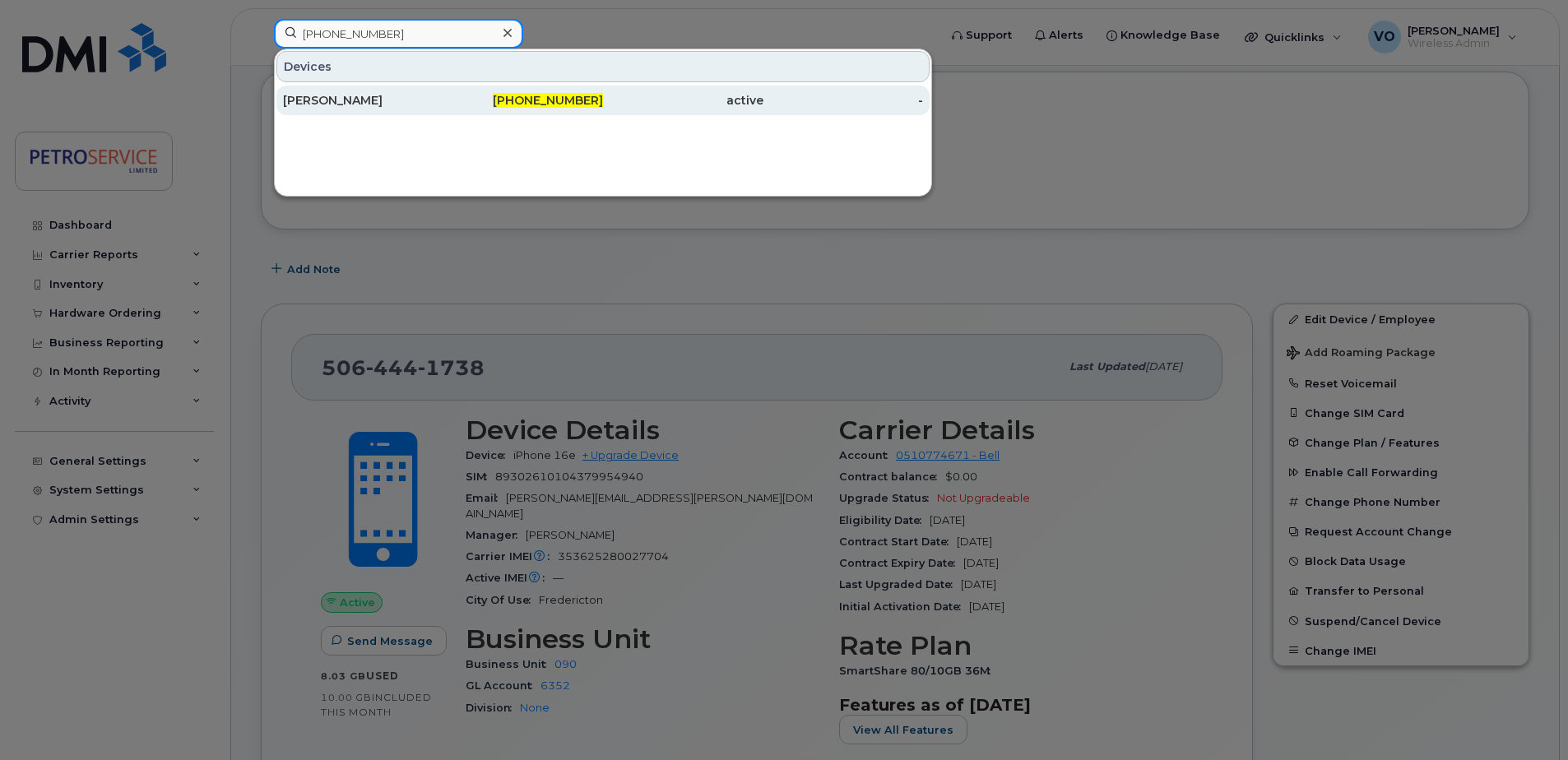
type input "506-349-5311"
click at [592, 93] on span "506-349-5311" at bounding box center [548, 100] width 110 height 15
